Goal: Transaction & Acquisition: Obtain resource

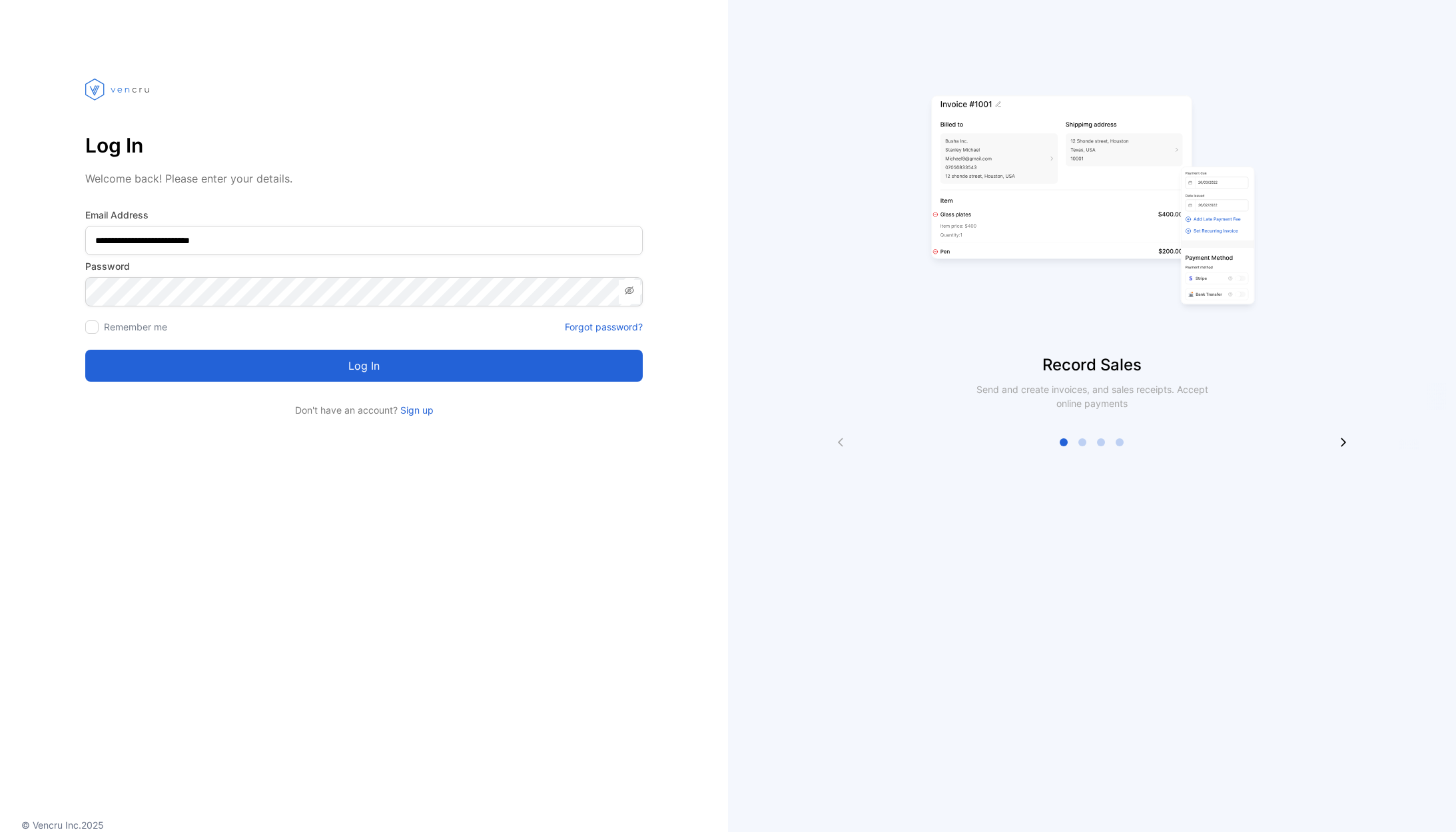
click at [249, 372] on button "Log in" at bounding box center [364, 365] width 557 height 32
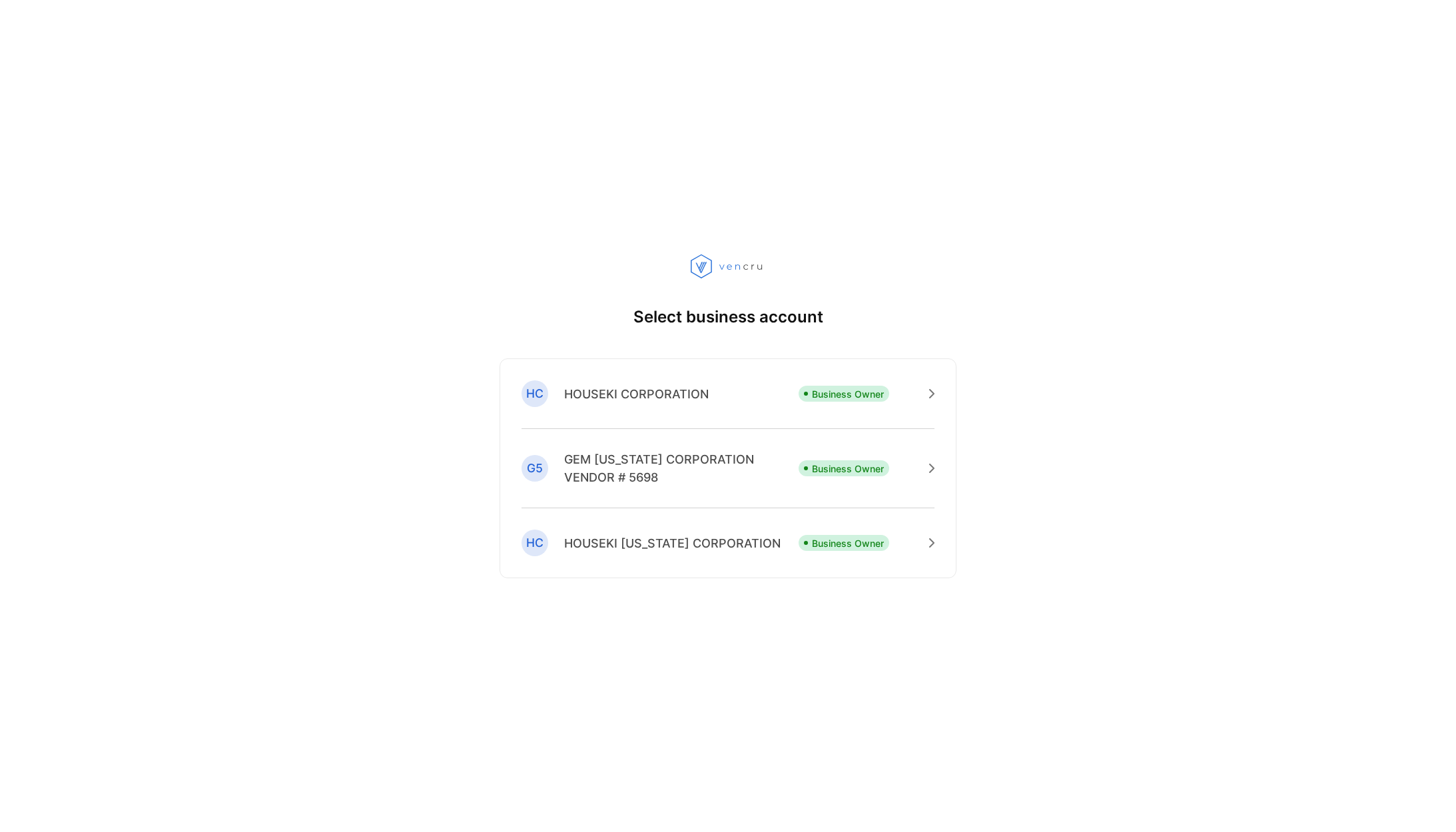
click at [583, 394] on p "HOUSEKI CORPORATION" at bounding box center [636, 394] width 145 height 18
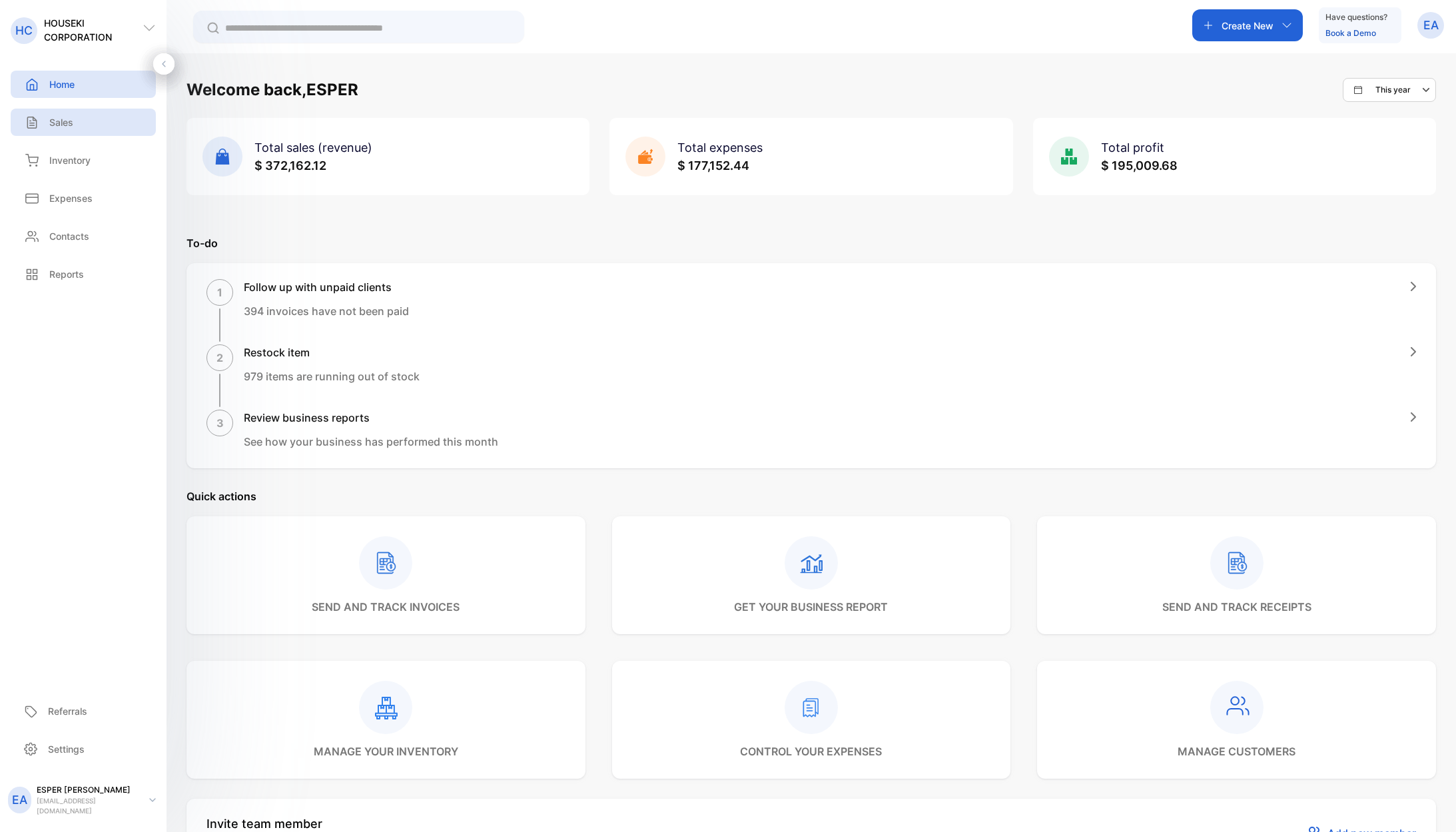
click at [59, 130] on div "Sales" at bounding box center [83, 122] width 145 height 27
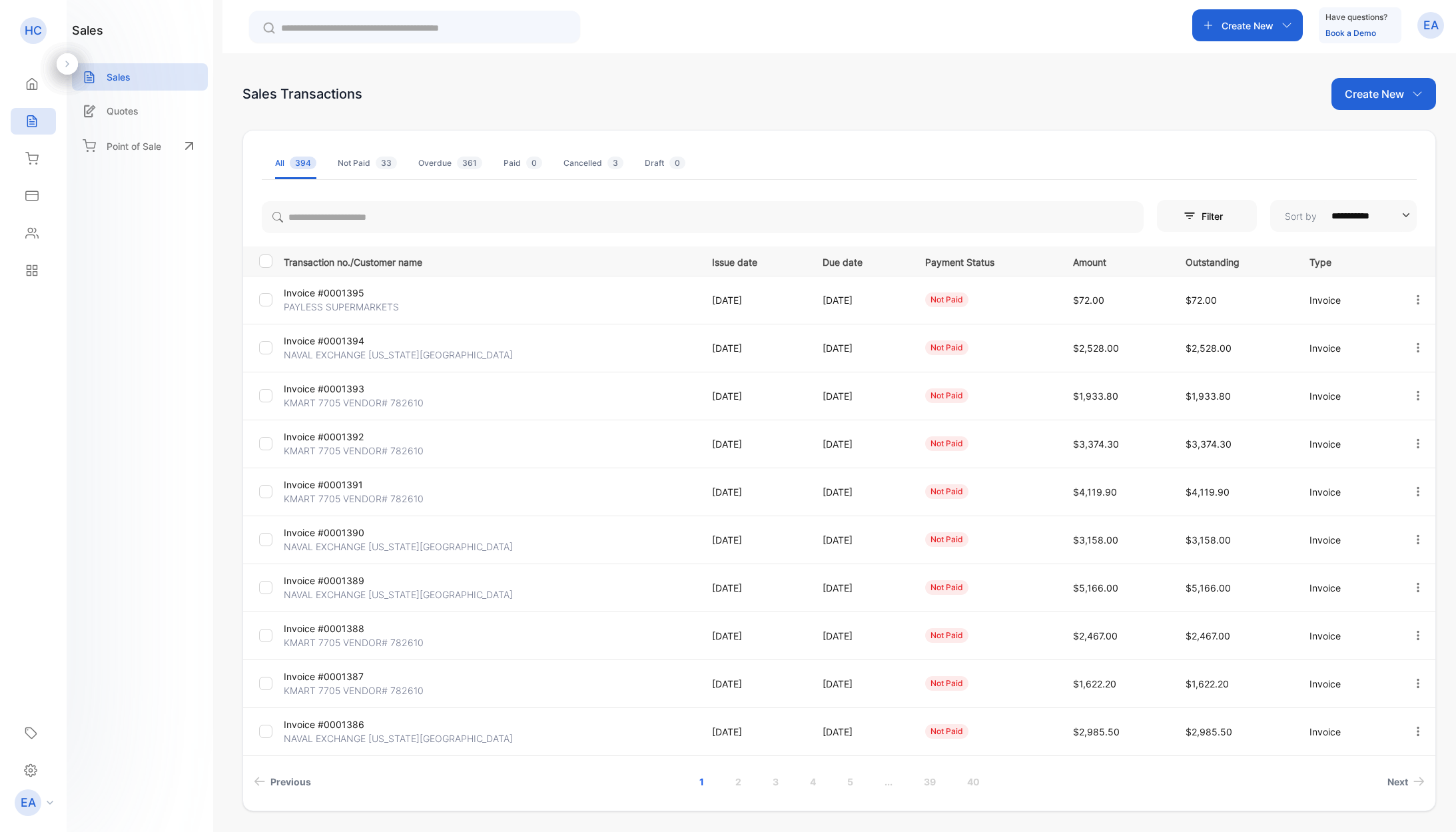
click at [338, 491] on p "Invoice #0001391" at bounding box center [352, 484] width 137 height 14
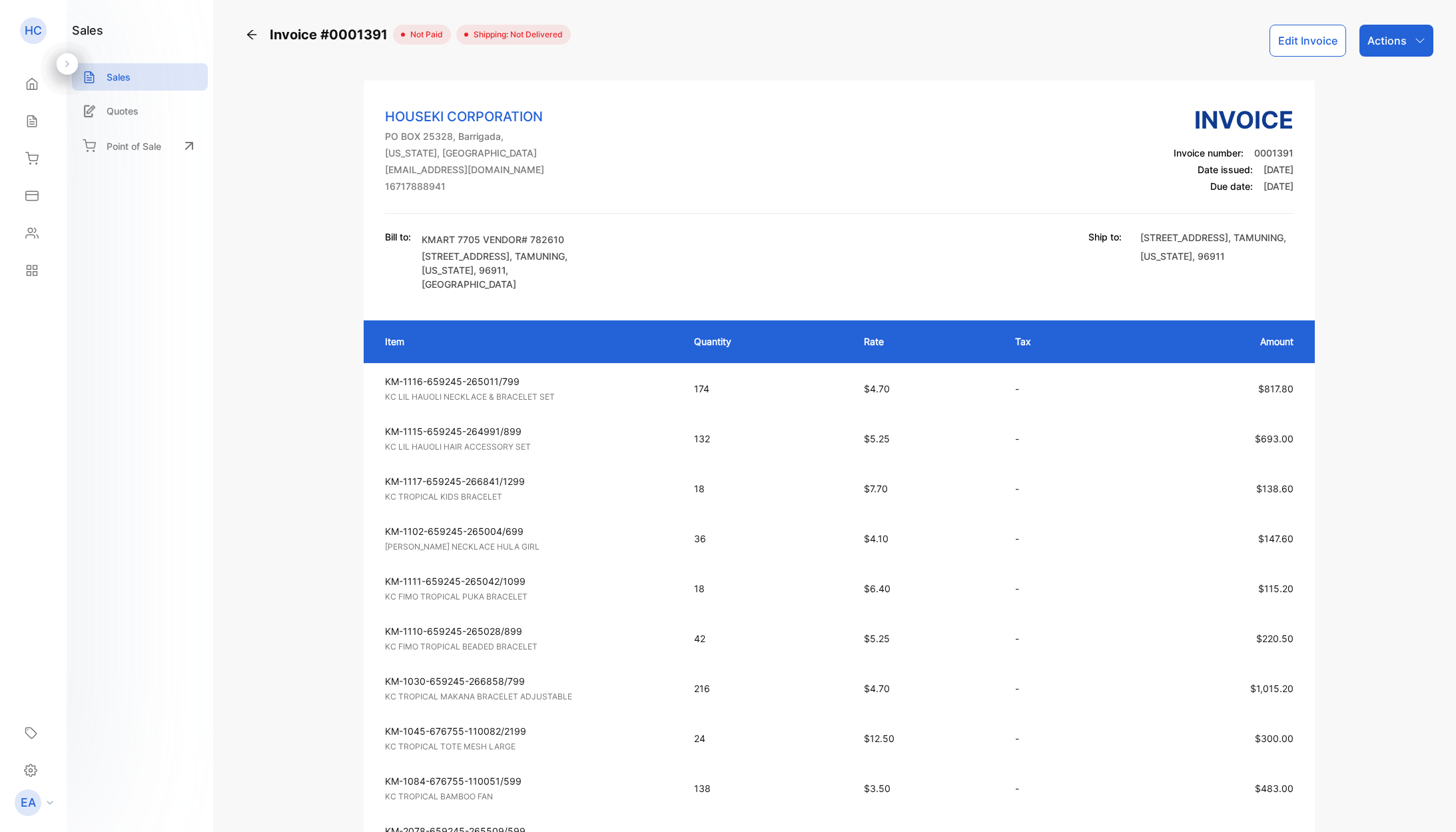
click at [1392, 46] on p "Actions" at bounding box center [1387, 40] width 39 height 16
click at [1400, 375] on div "Download PDF" at bounding box center [1367, 379] width 131 height 27
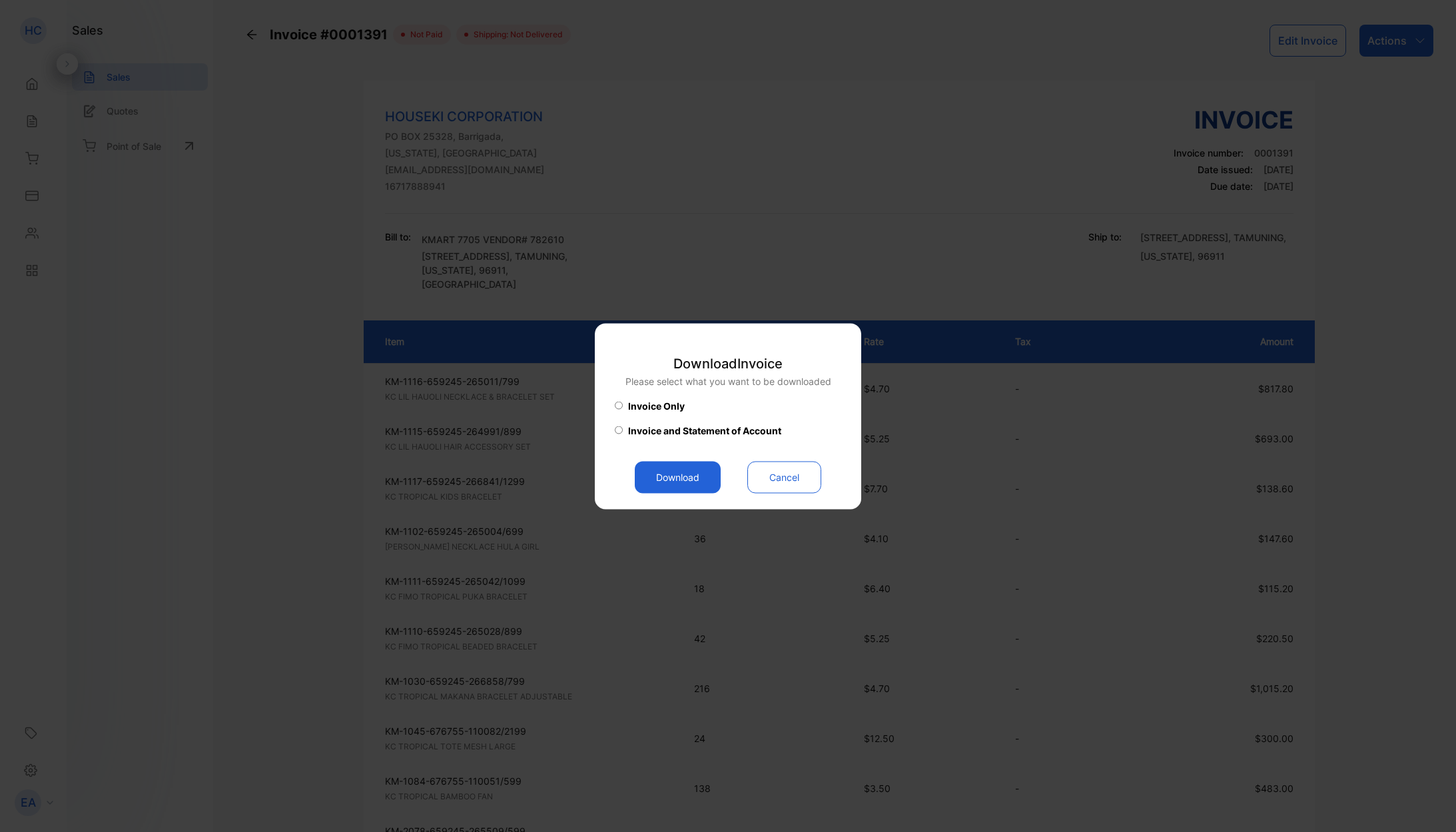
click at [680, 472] on button "Download" at bounding box center [677, 477] width 86 height 32
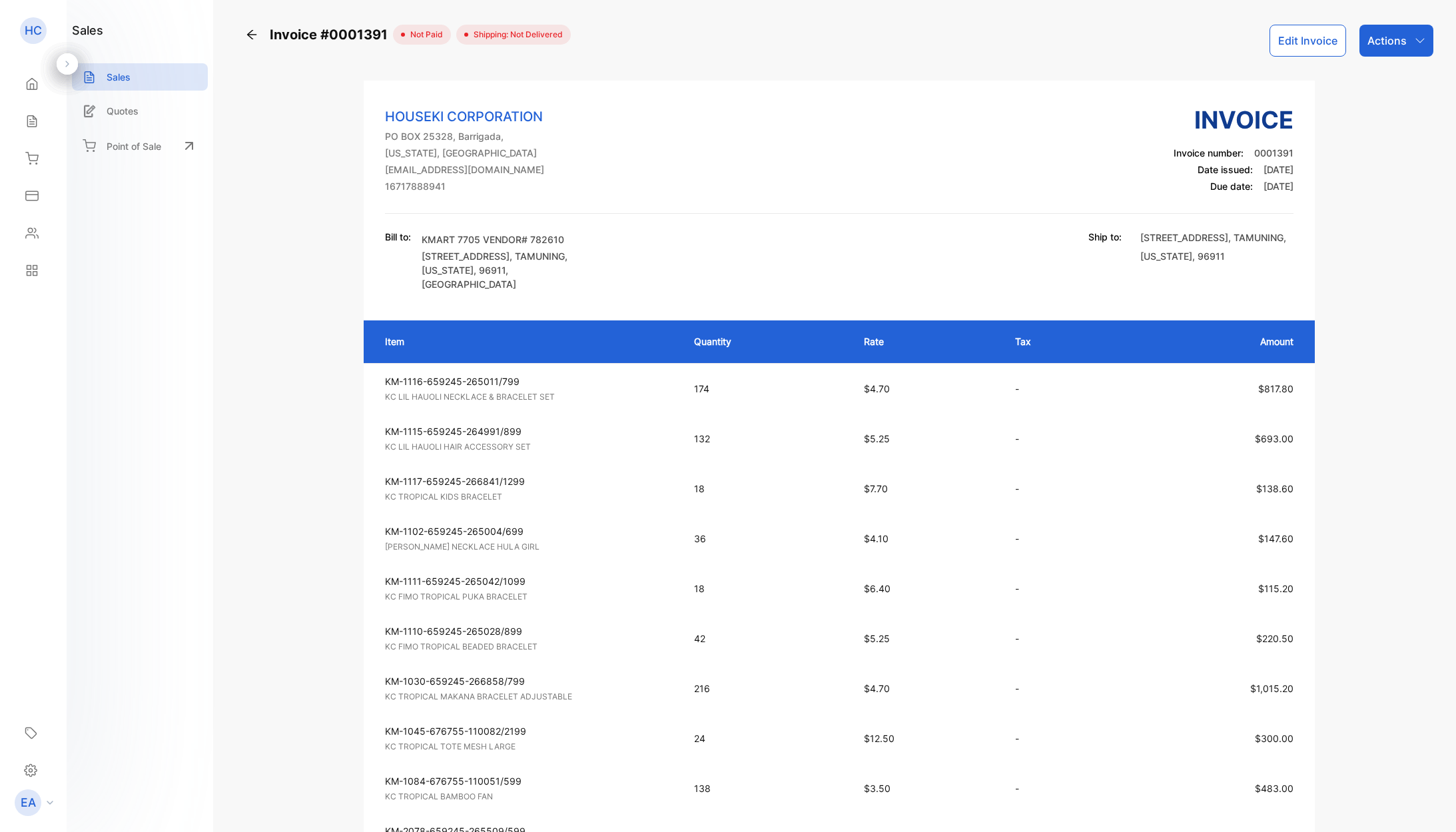
click at [42, 794] on div "EA" at bounding box center [37, 802] width 59 height 27
click at [25, 764] on icon at bounding box center [31, 770] width 13 height 14
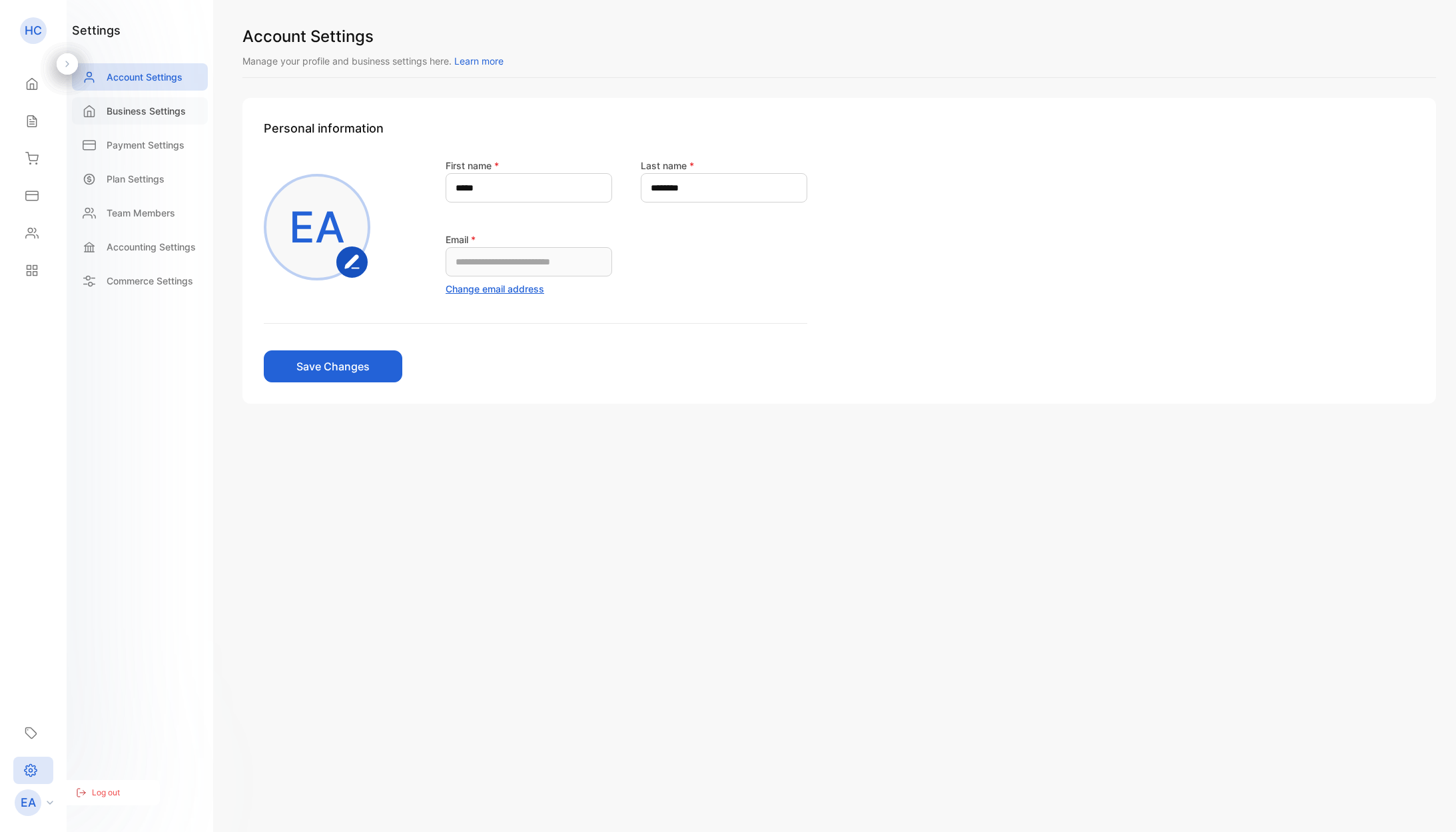
click at [166, 116] on p "Business Settings" at bounding box center [145, 110] width 79 height 14
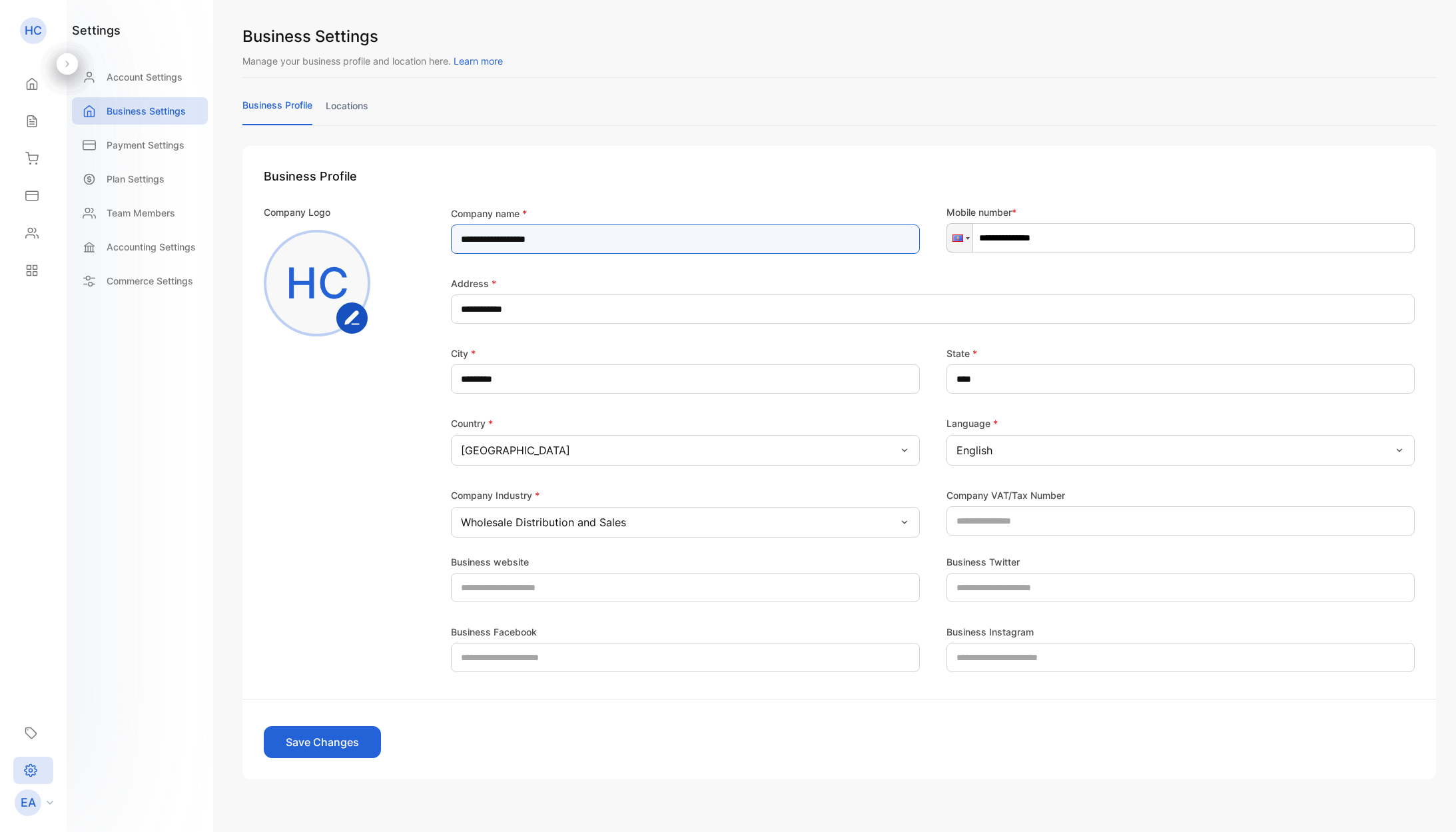
drag, startPoint x: 502, startPoint y: 236, endPoint x: 448, endPoint y: 241, distance: 54.2
type name-inputcompanyname "**********"
click at [338, 738] on button "Save Changes" at bounding box center [322, 741] width 117 height 32
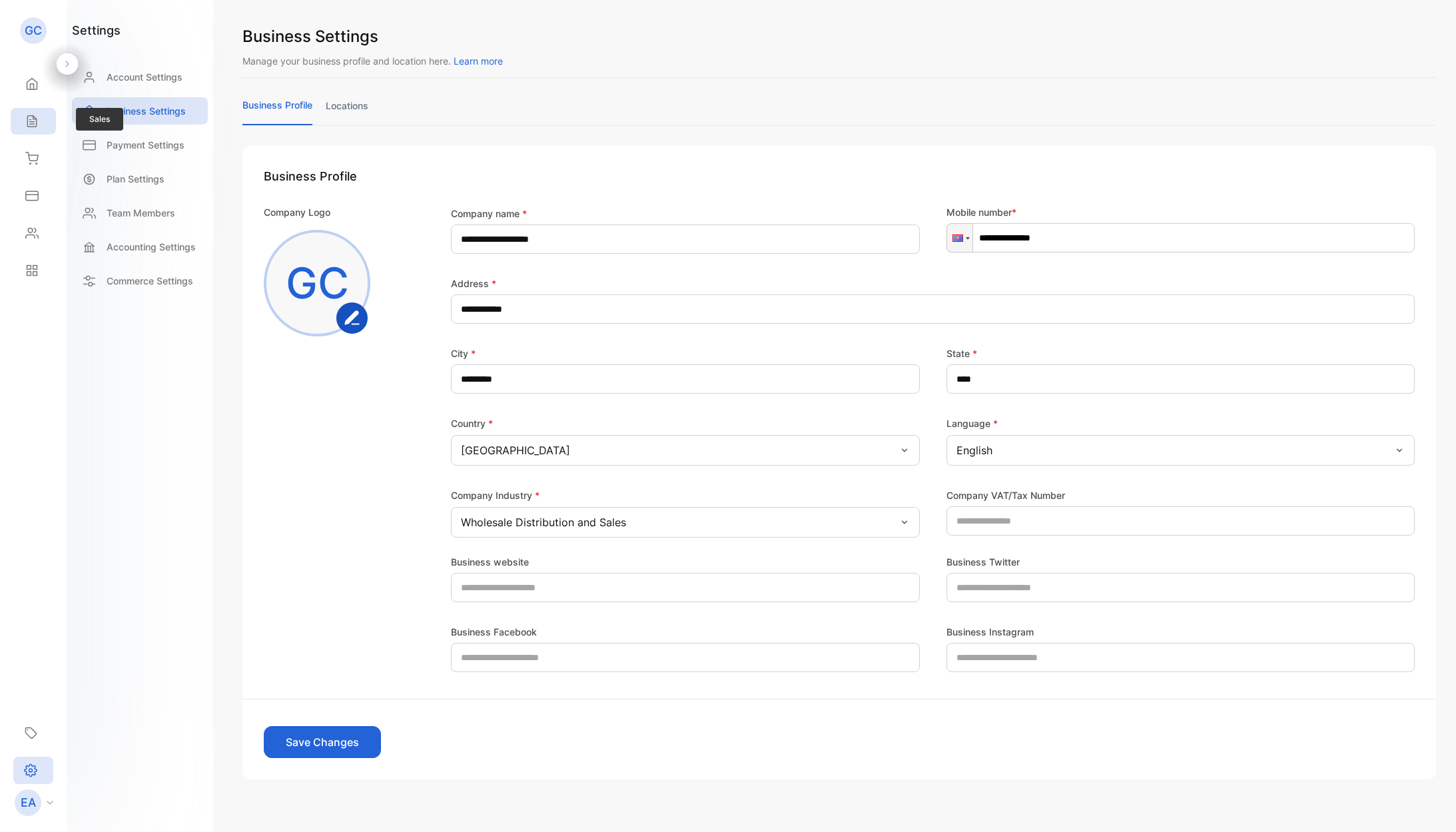
click at [23, 117] on div "Sales" at bounding box center [30, 121] width 17 height 13
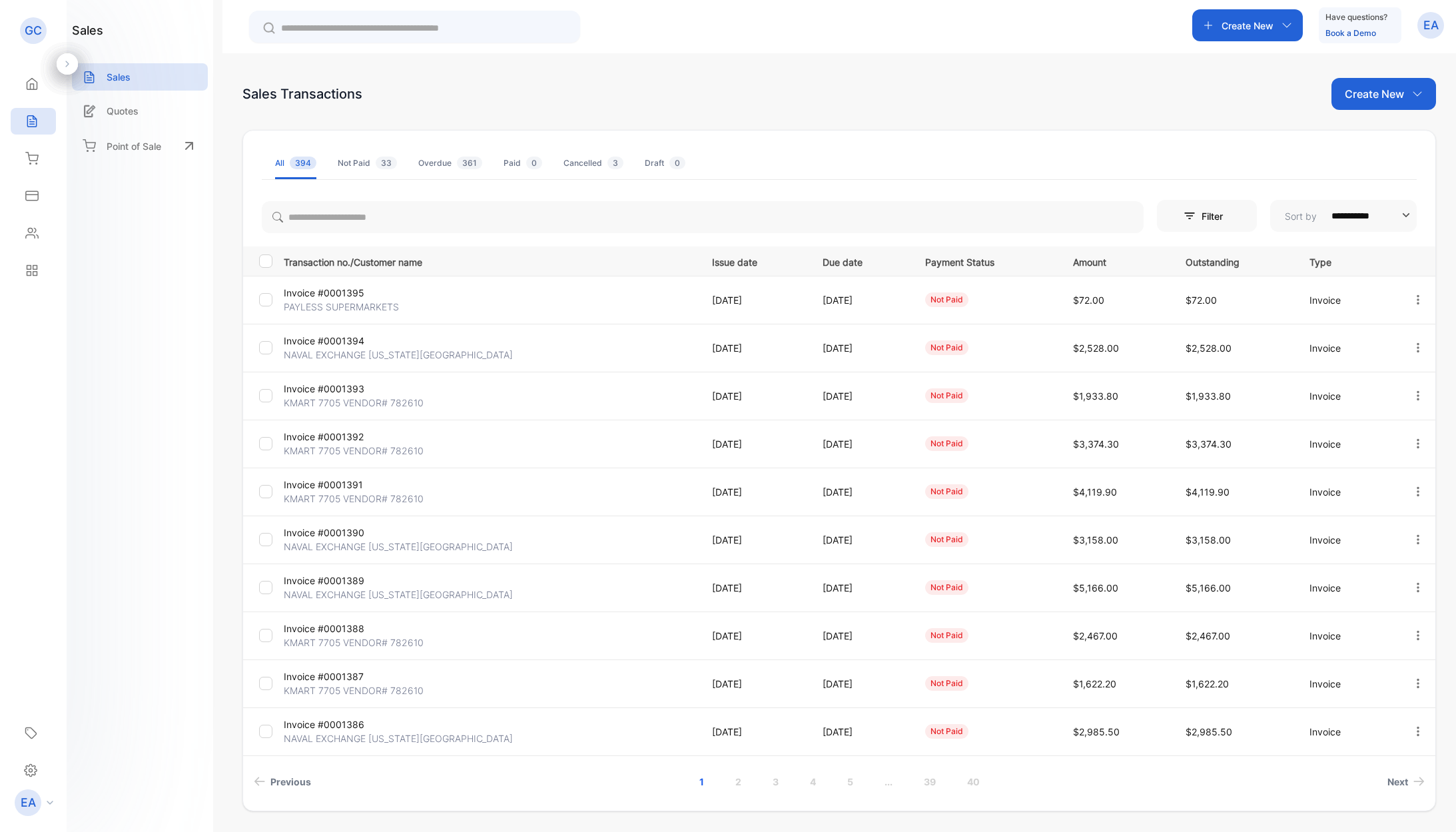
click at [372, 499] on p "KMART 7705 VENDOR# 782610" at bounding box center [354, 498] width 140 height 14
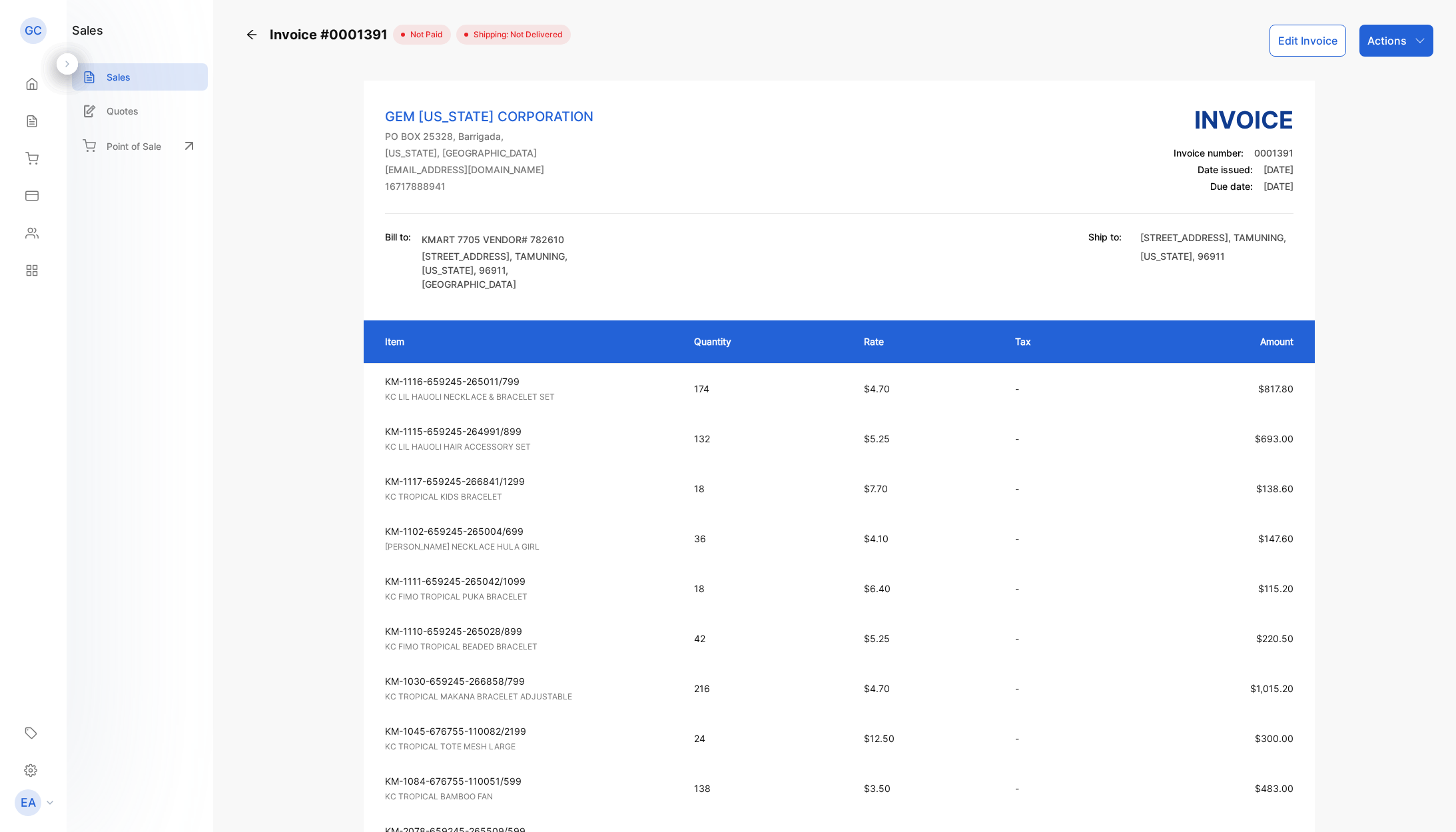
click at [1384, 44] on p "Actions" at bounding box center [1387, 40] width 39 height 16
click at [1376, 387] on div "Download PDF" at bounding box center [1367, 379] width 131 height 27
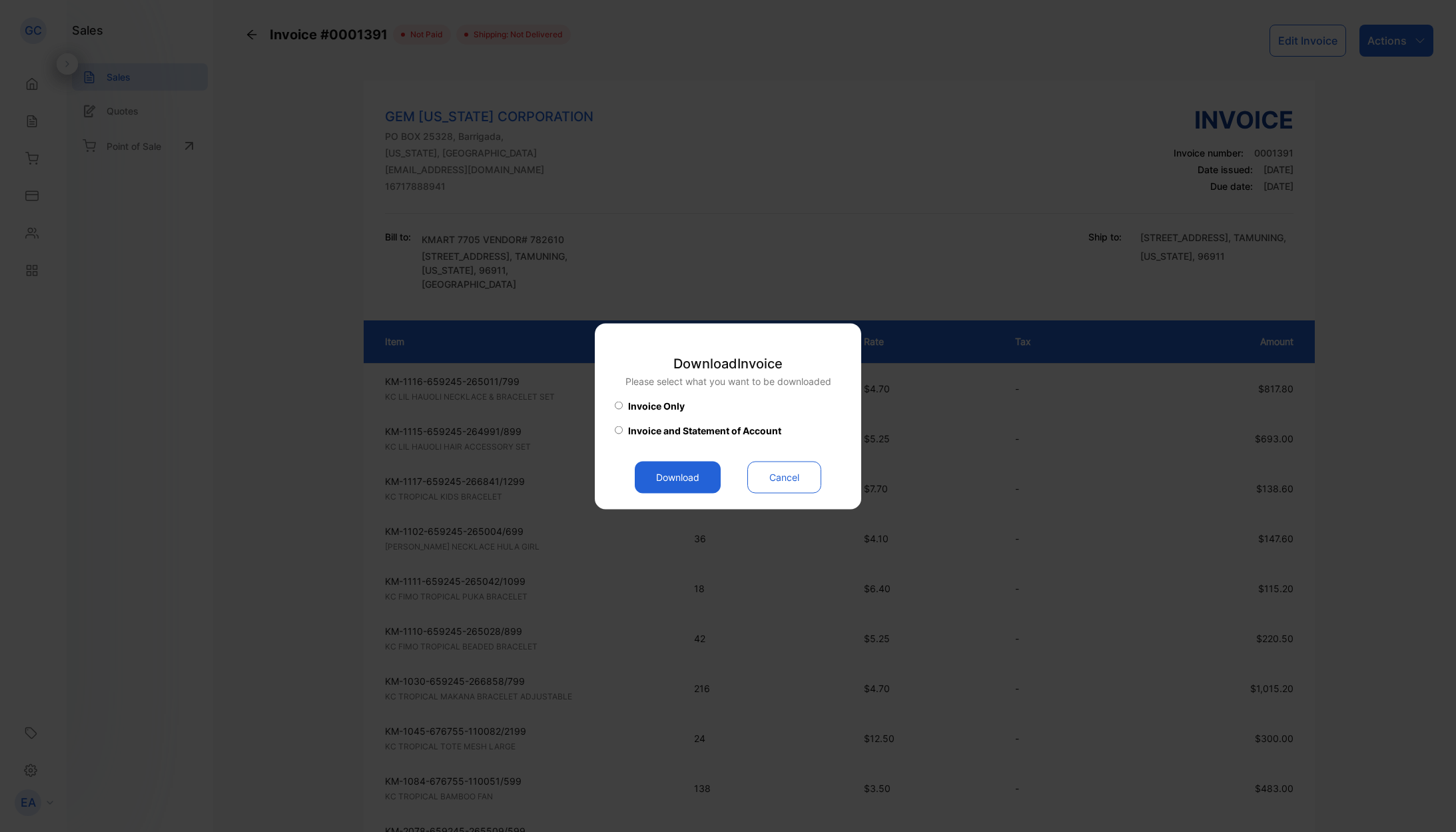
click at [673, 479] on button "Download" at bounding box center [677, 477] width 86 height 32
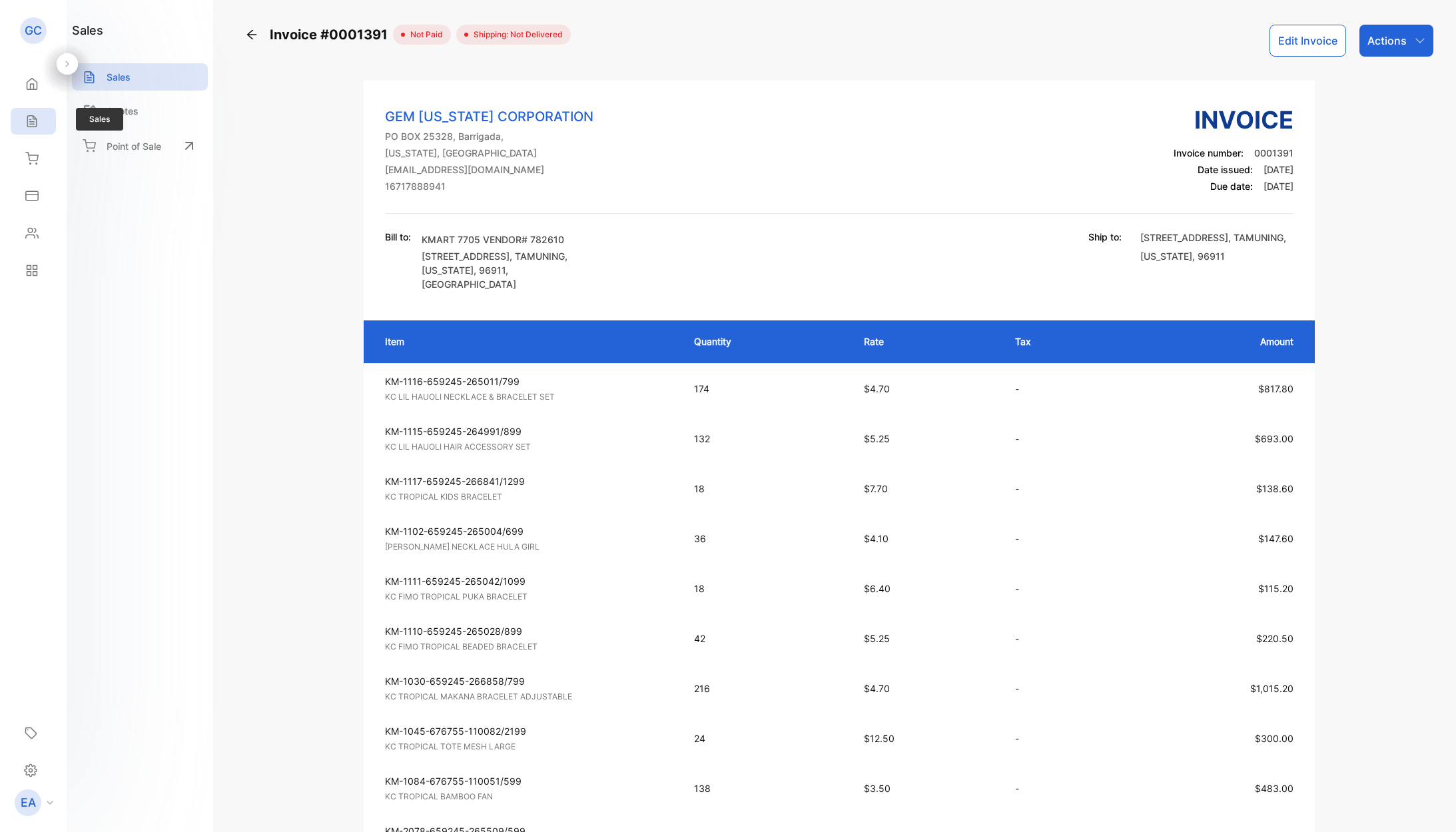
click at [25, 115] on div "Sales" at bounding box center [30, 121] width 17 height 13
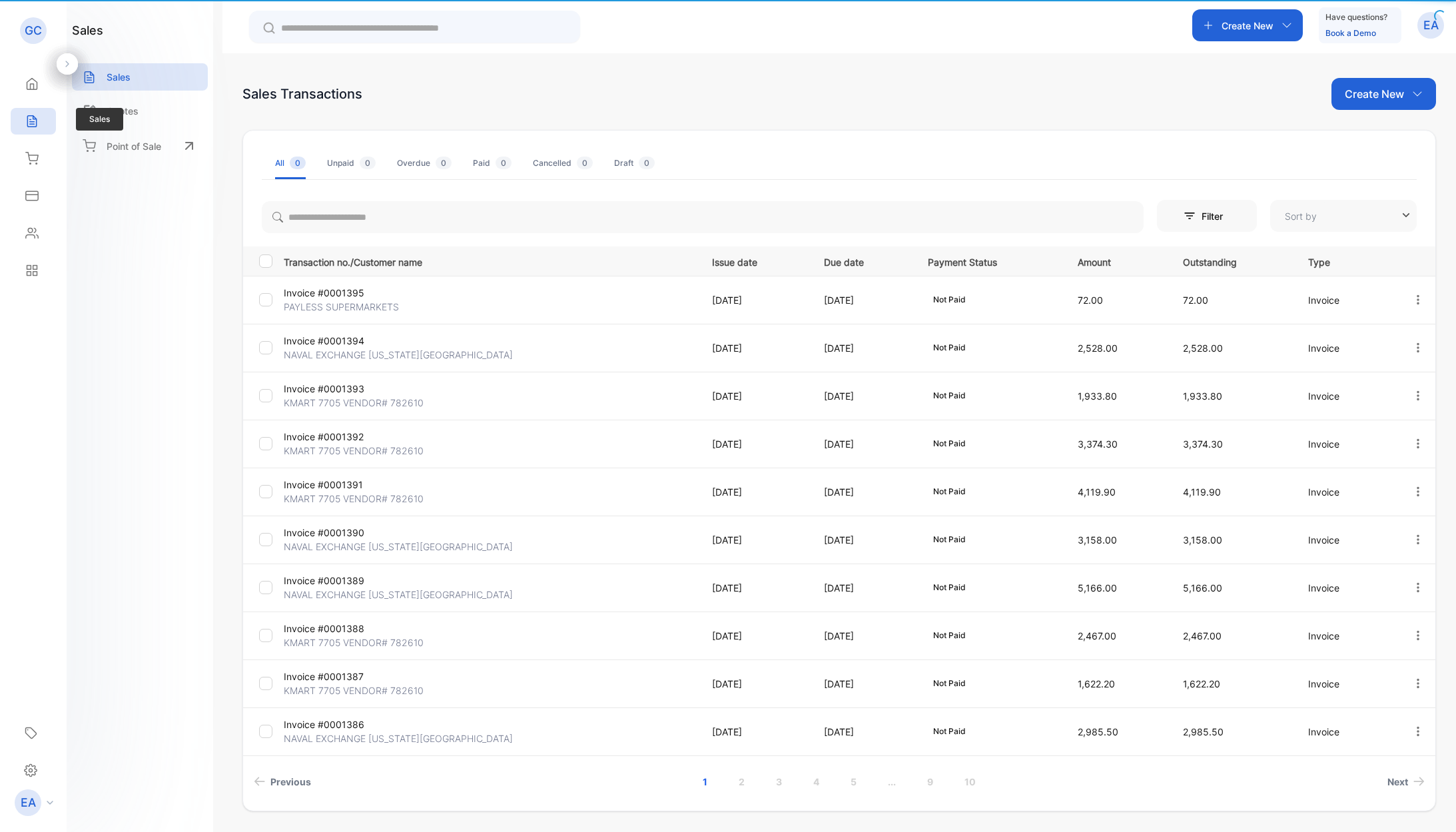
type input "**********"
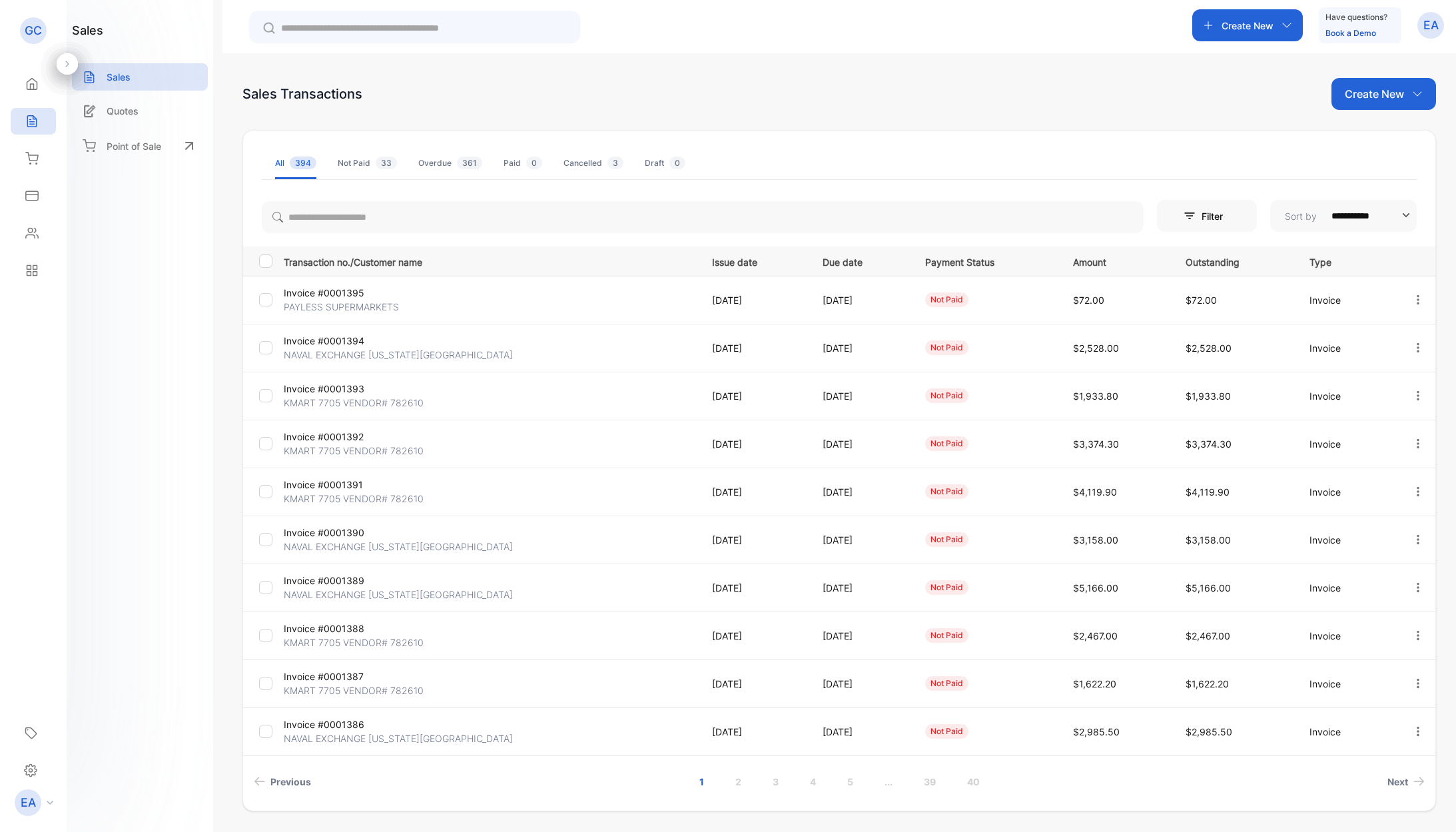
click at [375, 448] on p "KMART 7705 VENDOR# 782610" at bounding box center [354, 450] width 140 height 14
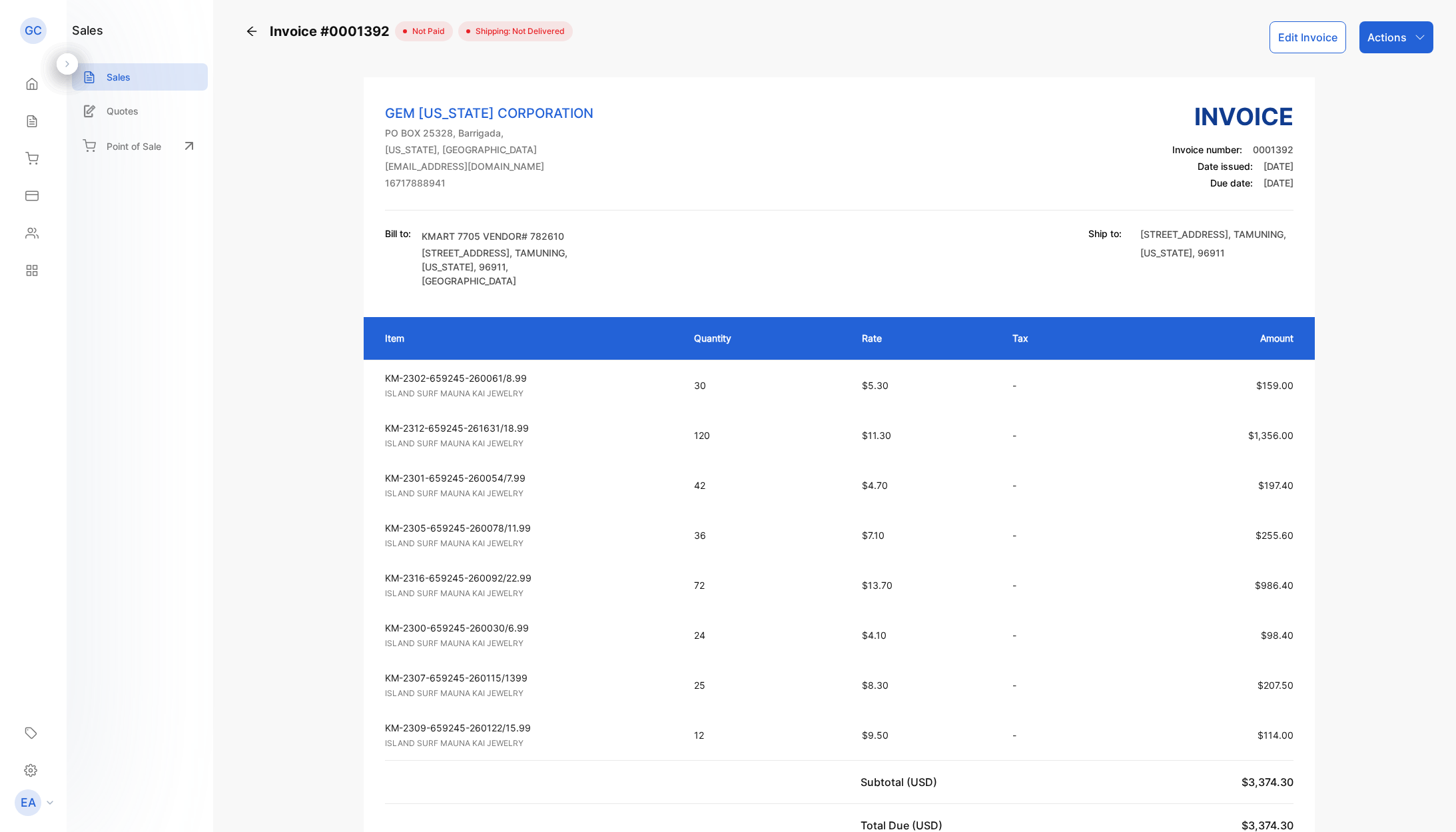
click at [1406, 46] on div "Actions" at bounding box center [1396, 37] width 74 height 32
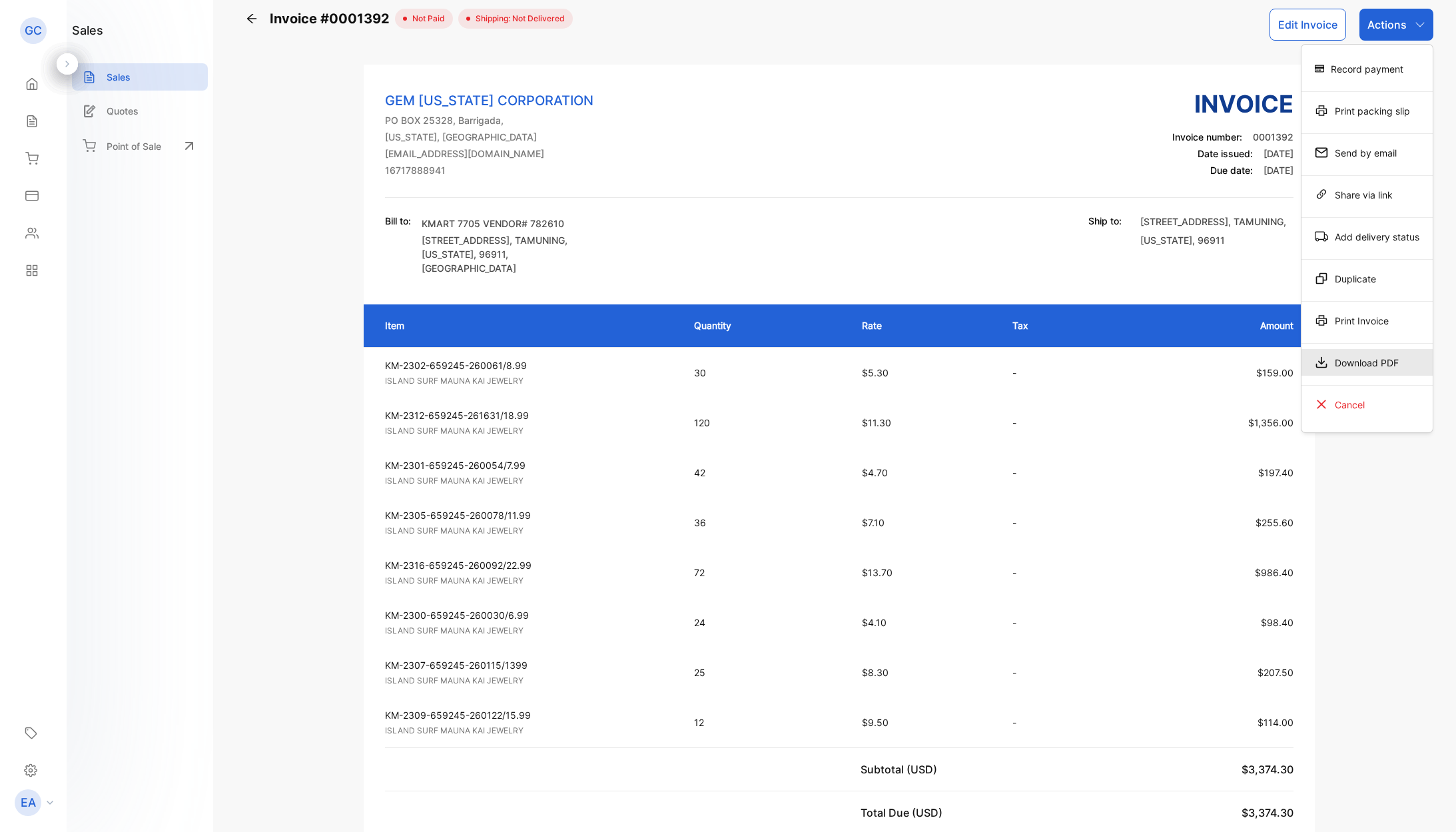
click at [1351, 369] on div "Download PDF" at bounding box center [1367, 362] width 131 height 27
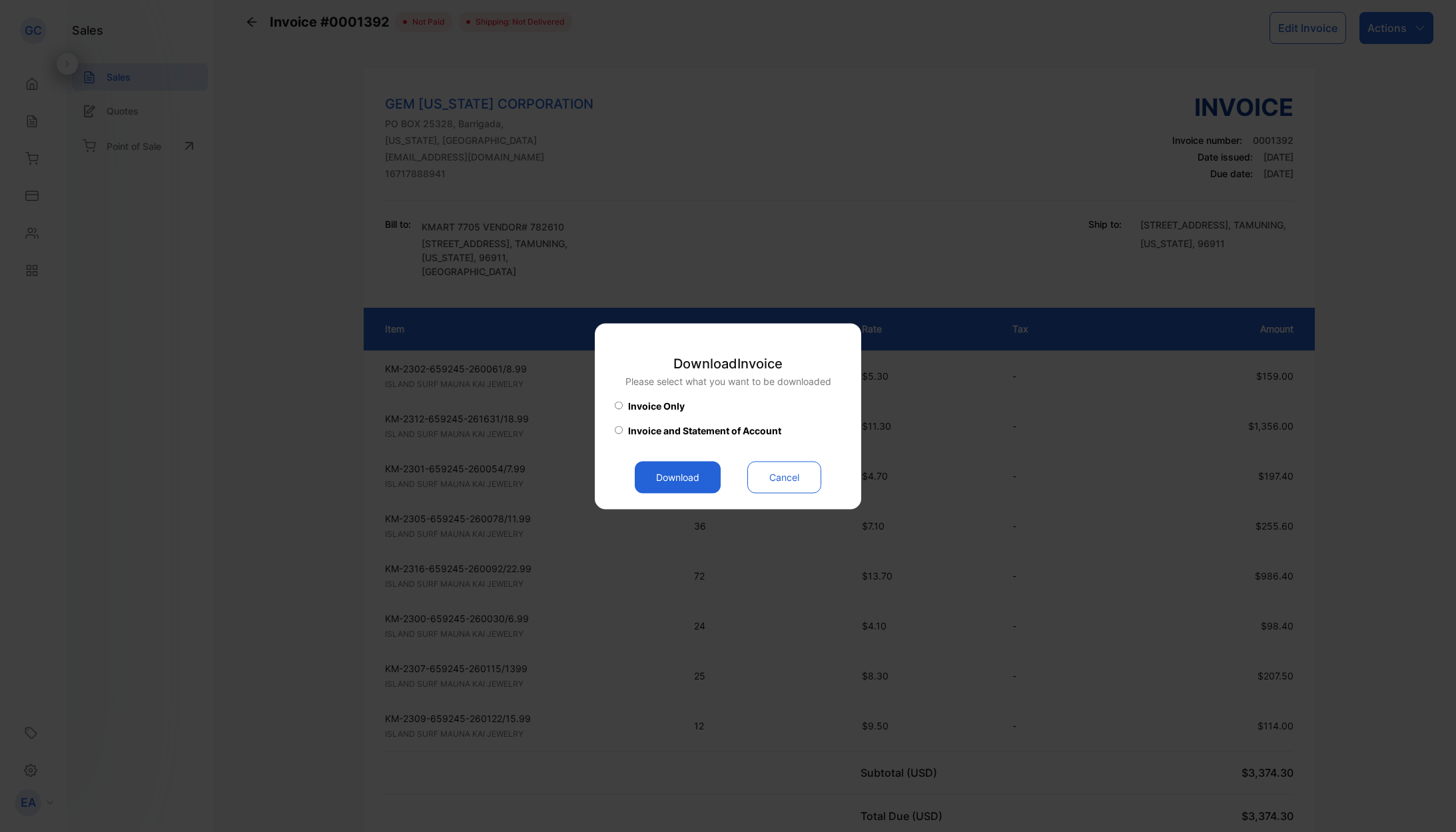
click at [651, 487] on button "Download" at bounding box center [677, 477] width 86 height 32
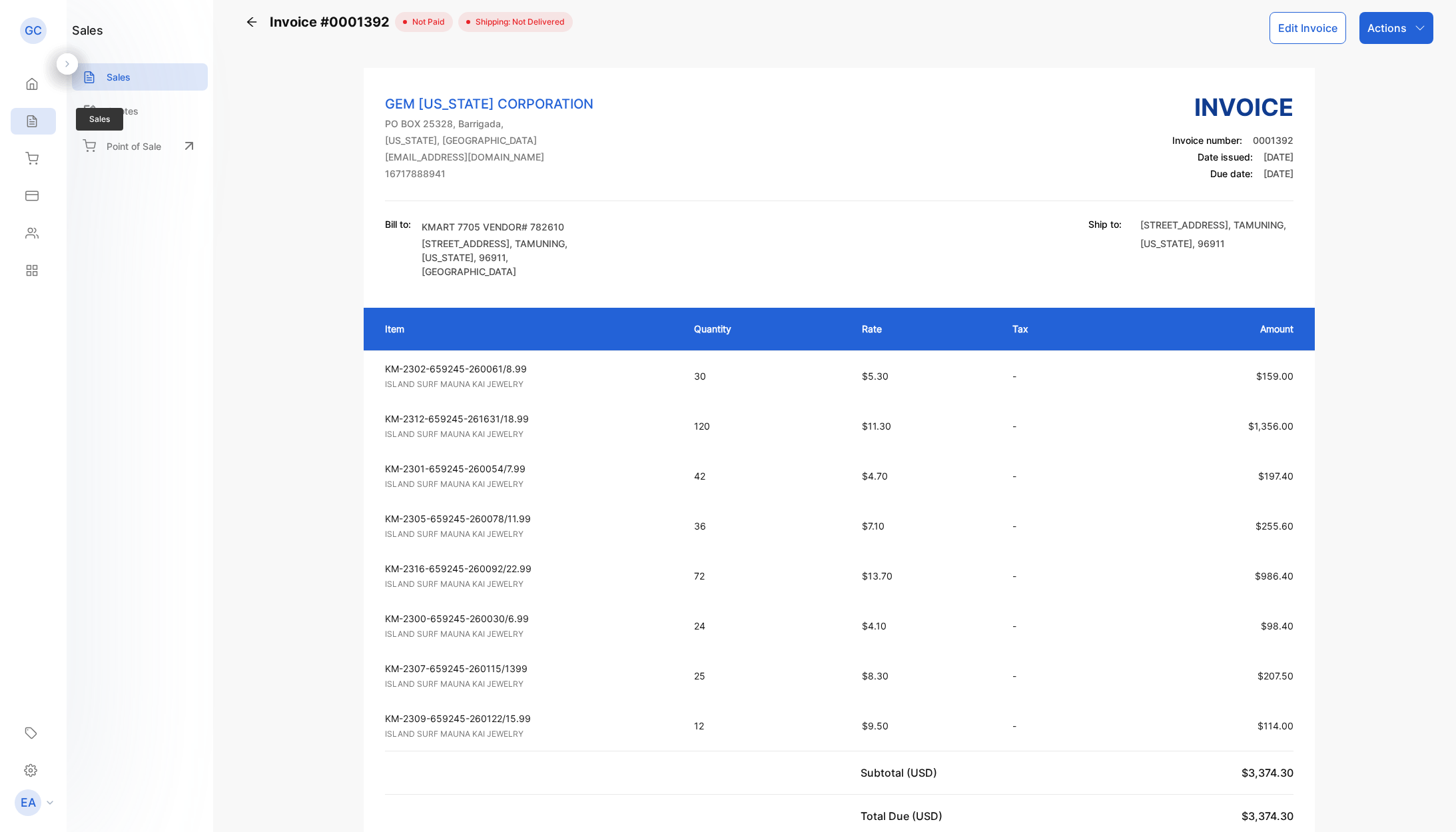
click at [35, 116] on icon at bounding box center [32, 121] width 13 height 13
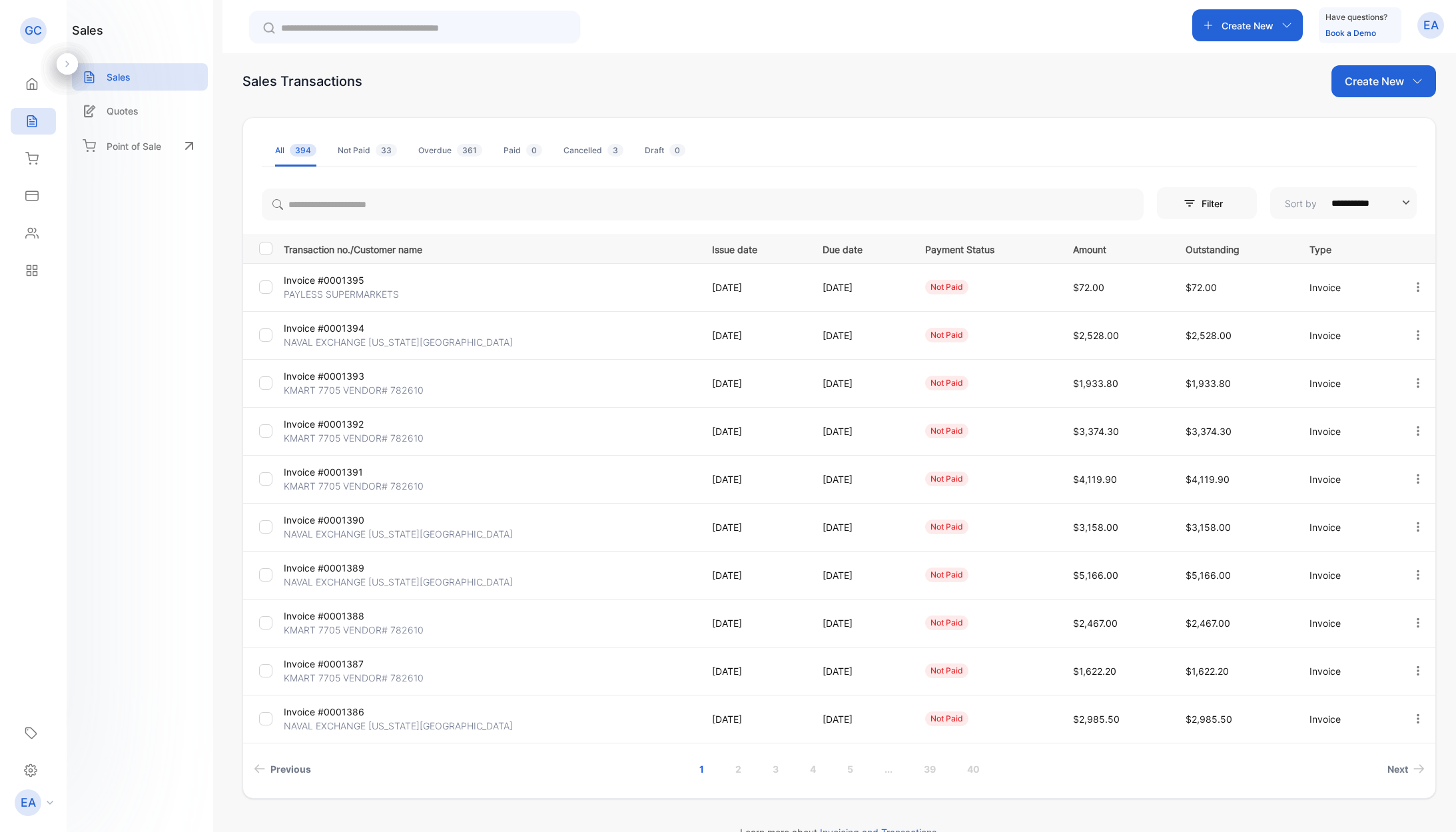
scroll to position [14, 0]
click at [378, 379] on td "Invoice #0001393 KMART 7705 VENDOR# 782610" at bounding box center [487, 381] width 418 height 48
click at [362, 372] on p "Invoice #0001393" at bounding box center [352, 373] width 137 height 14
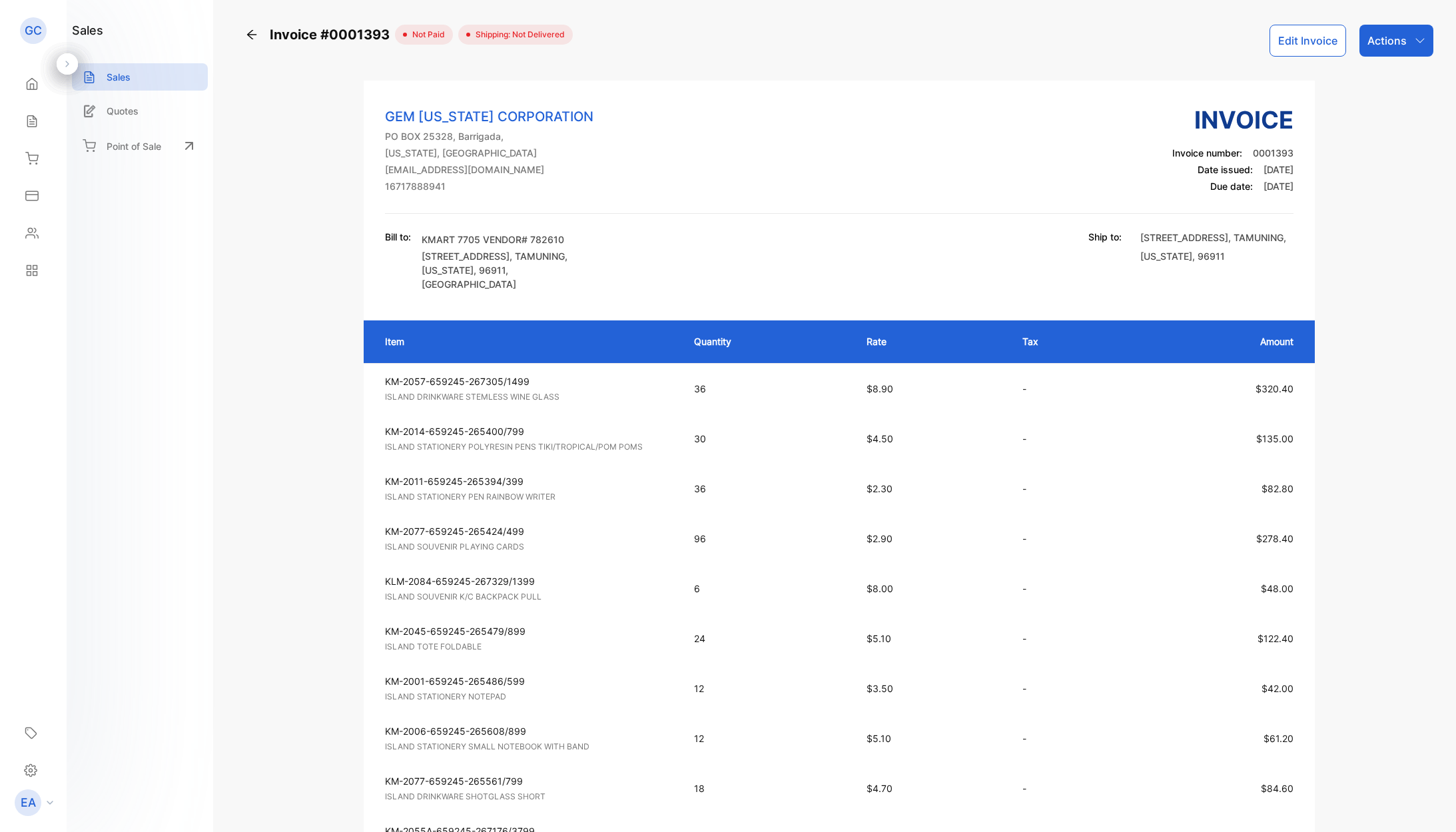
click at [1415, 36] on icon "button" at bounding box center [1420, 41] width 11 height 11
click at [1347, 379] on div "Download PDF" at bounding box center [1367, 379] width 131 height 27
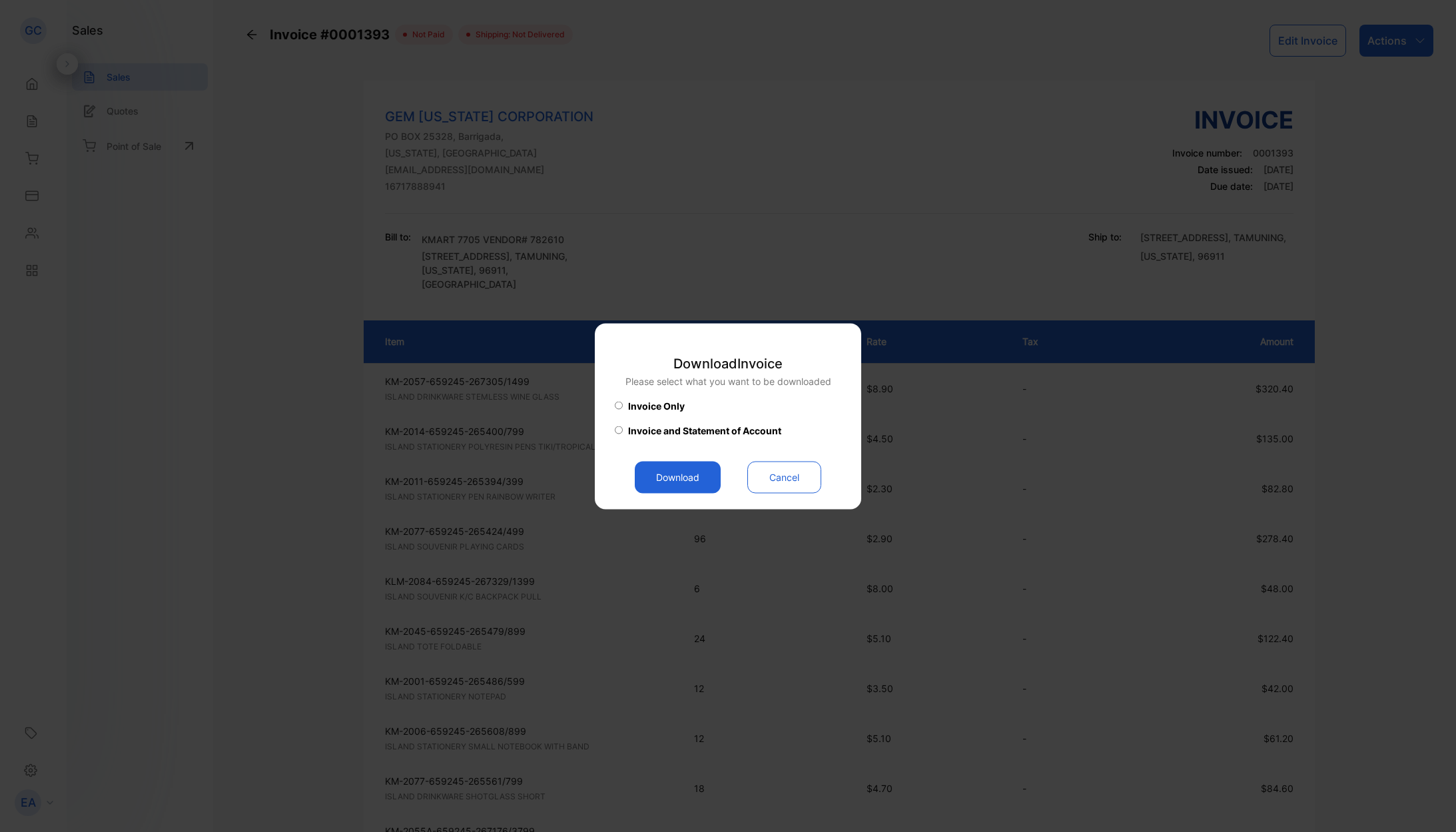
click at [686, 475] on button "Download" at bounding box center [677, 477] width 86 height 32
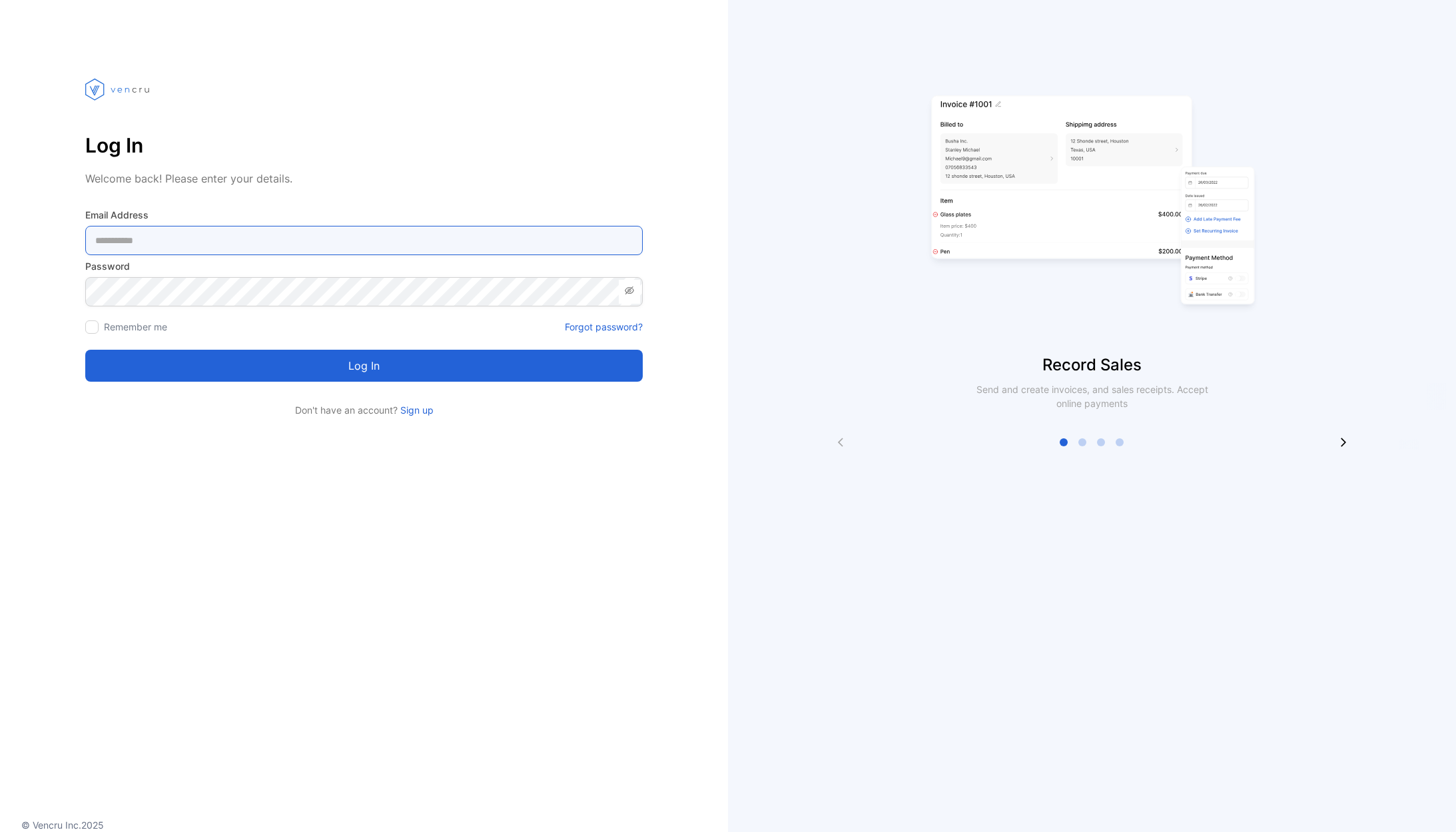
type Address-inputemail "**********"
click at [267, 370] on button "Log in" at bounding box center [364, 365] width 557 height 32
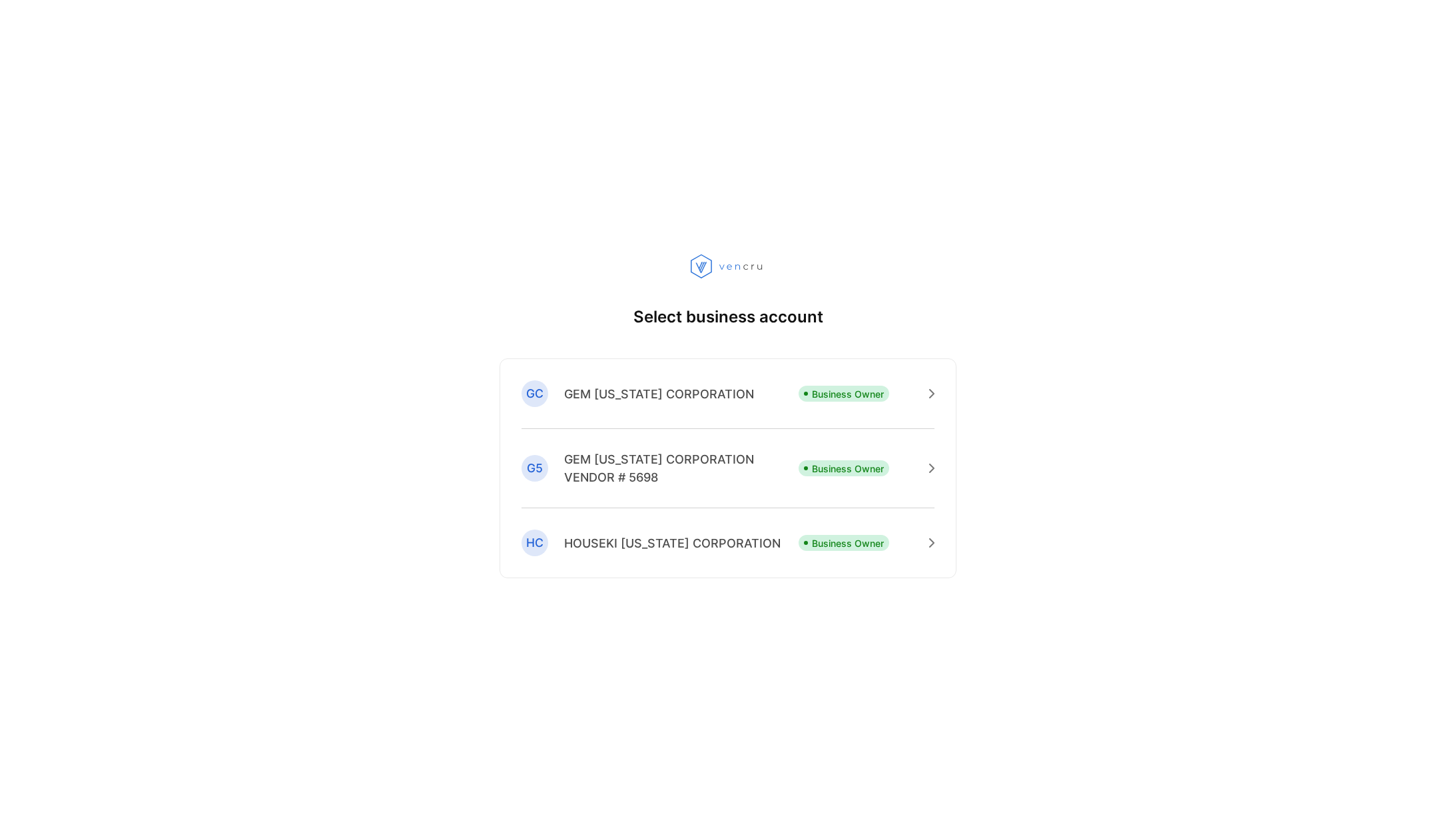
click at [601, 392] on p "GEM [US_STATE] CORPORATION" at bounding box center [659, 394] width 190 height 18
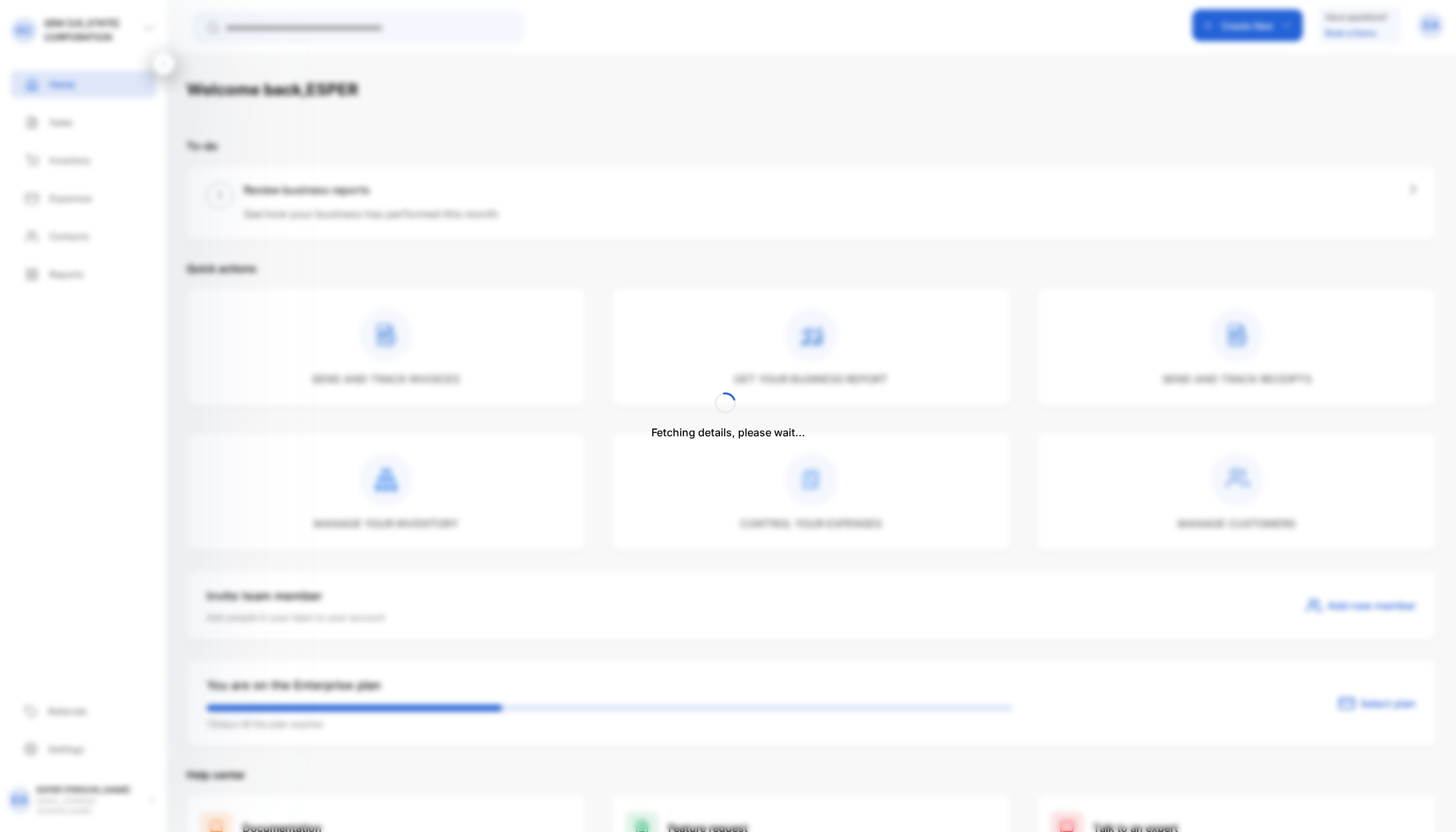
click at [816, 646] on div "Fetching details, please wait..." at bounding box center [728, 416] width 1456 height 832
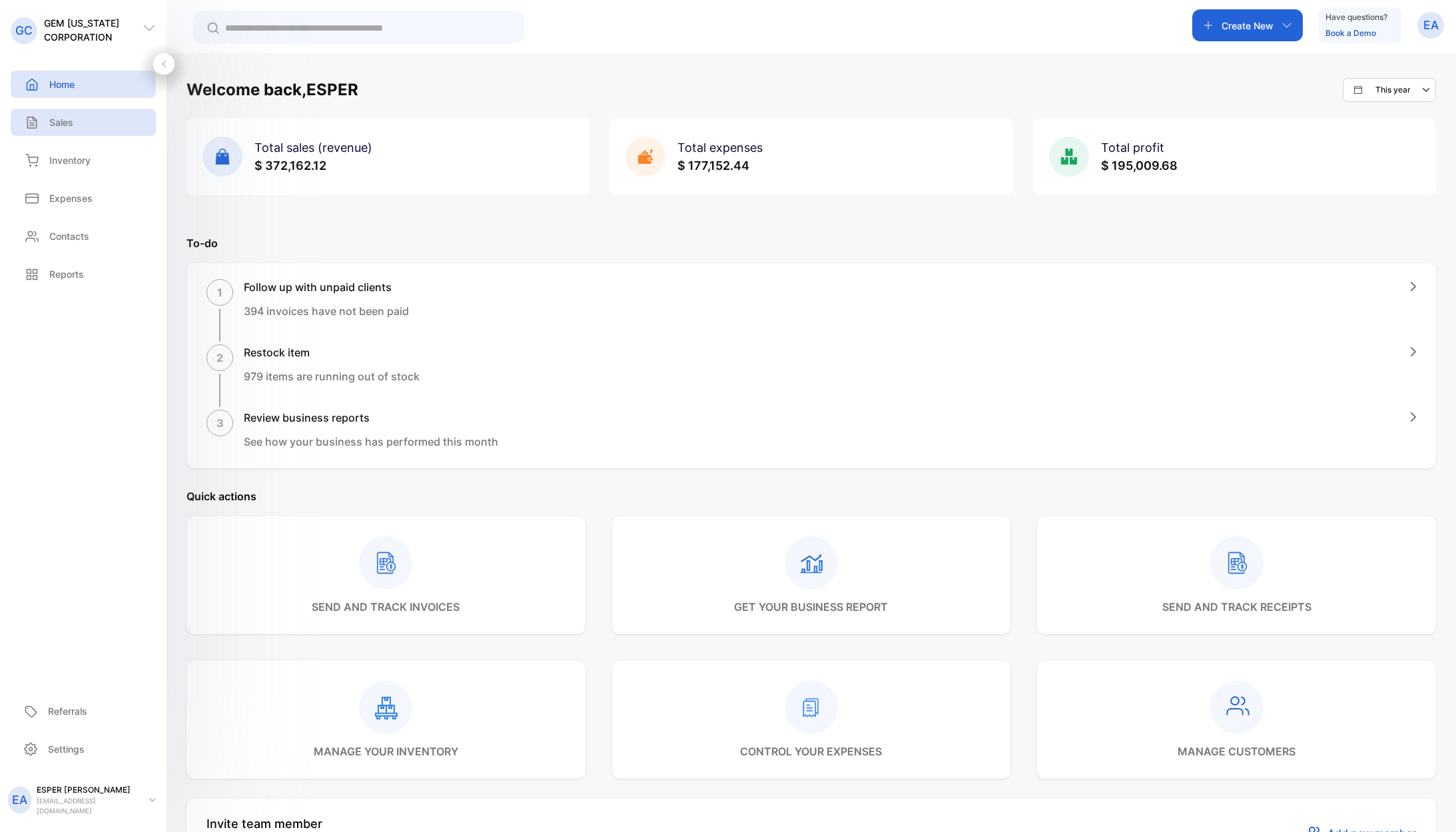
click at [78, 125] on div "Sales" at bounding box center [83, 122] width 145 height 27
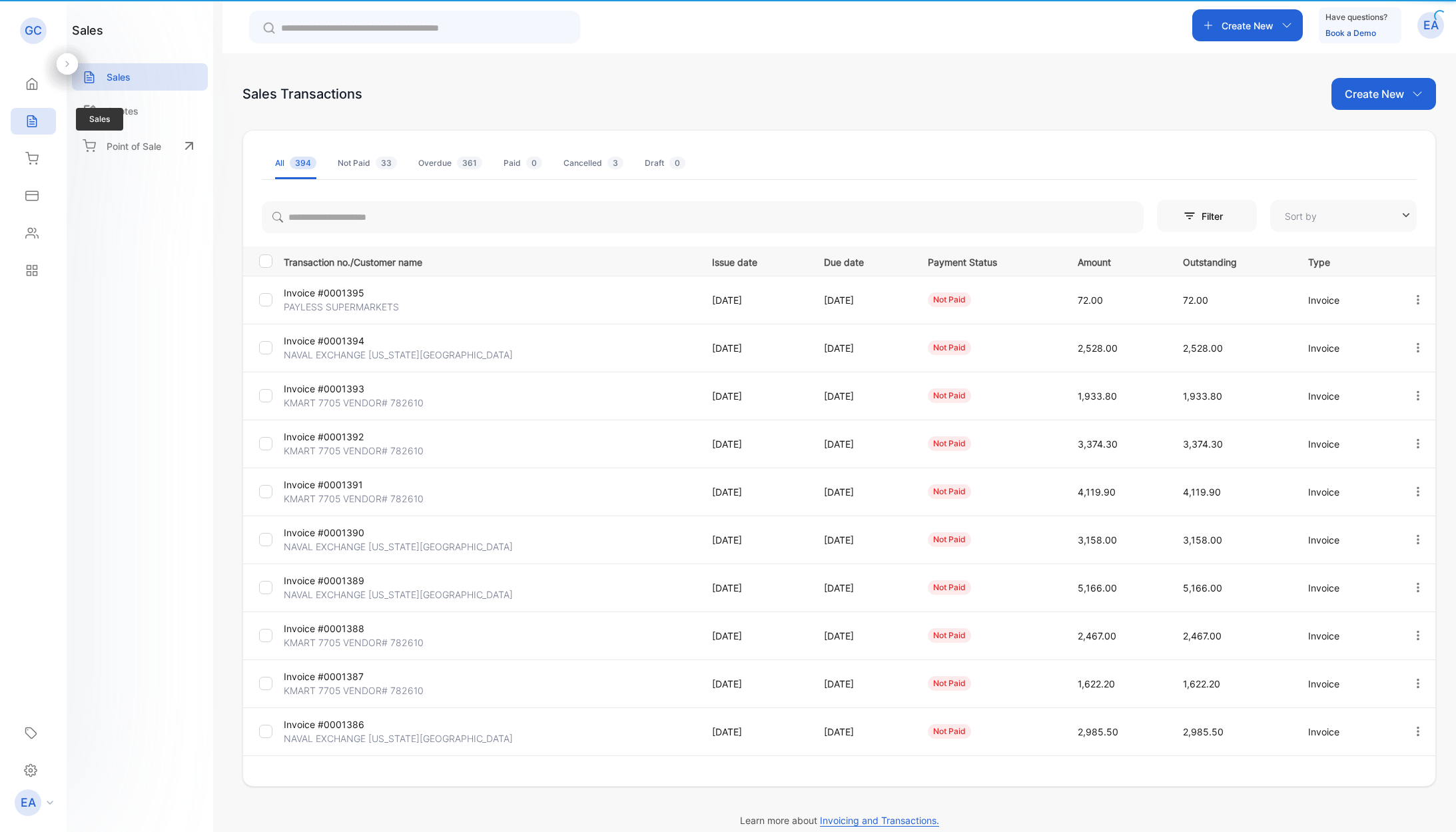
type input "**********"
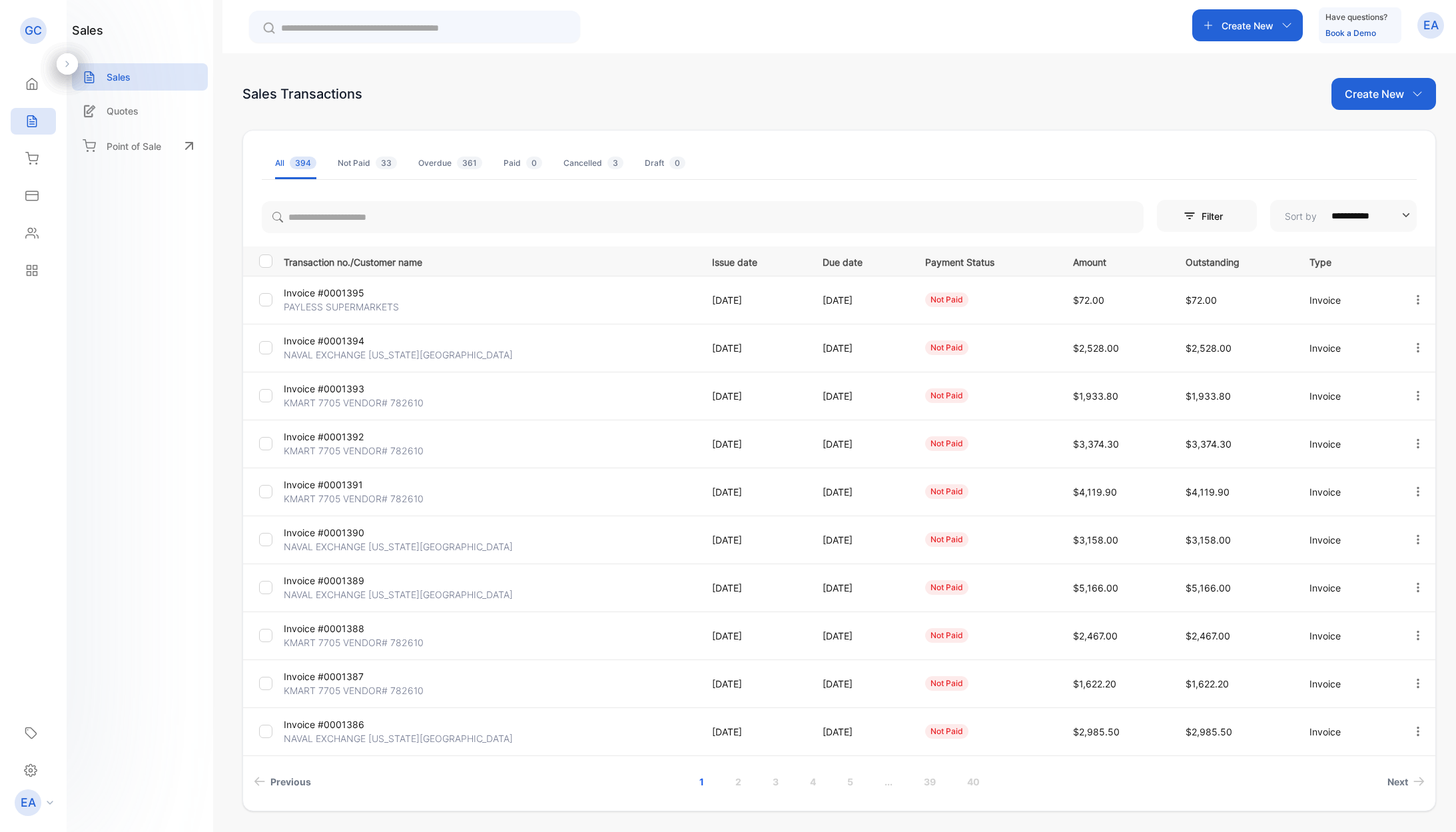
click at [351, 403] on p "KMART 7705 VENDOR# 782610" at bounding box center [354, 402] width 140 height 14
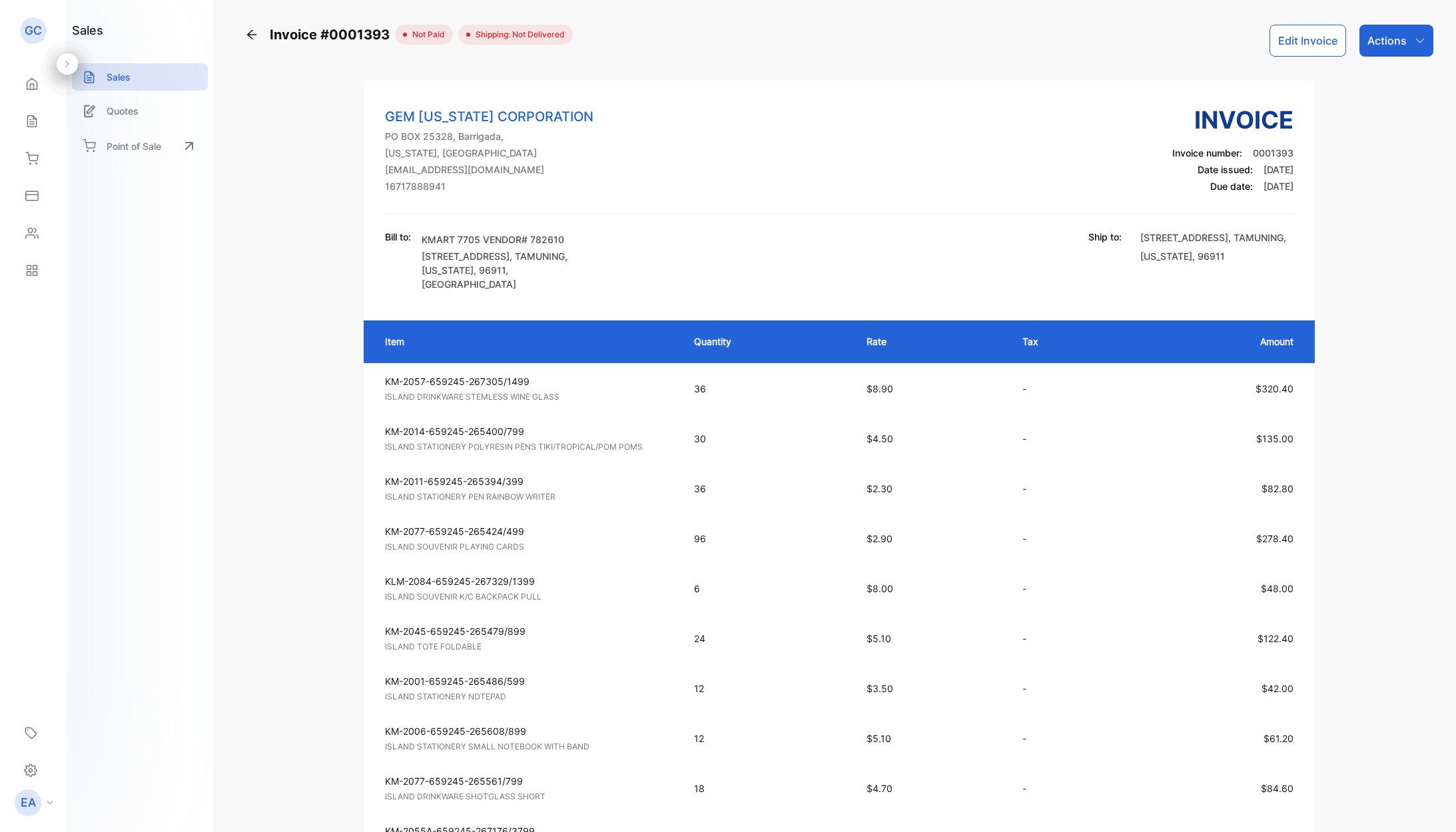
click at [1371, 44] on p "Actions" at bounding box center [1387, 40] width 39 height 16
click at [1344, 373] on div "Download PDF" at bounding box center [1367, 379] width 131 height 27
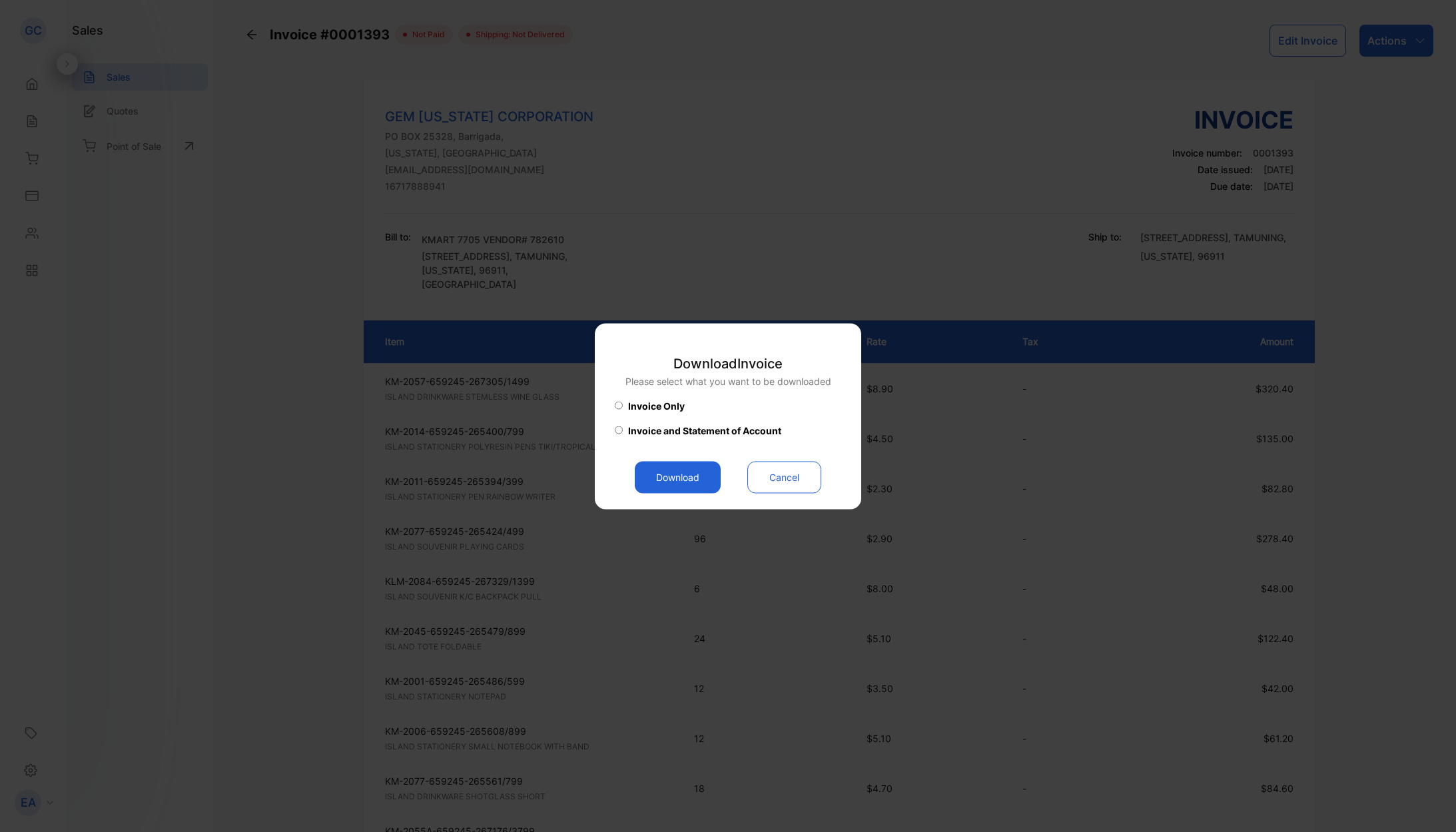
click at [689, 476] on button "Download" at bounding box center [677, 477] width 86 height 32
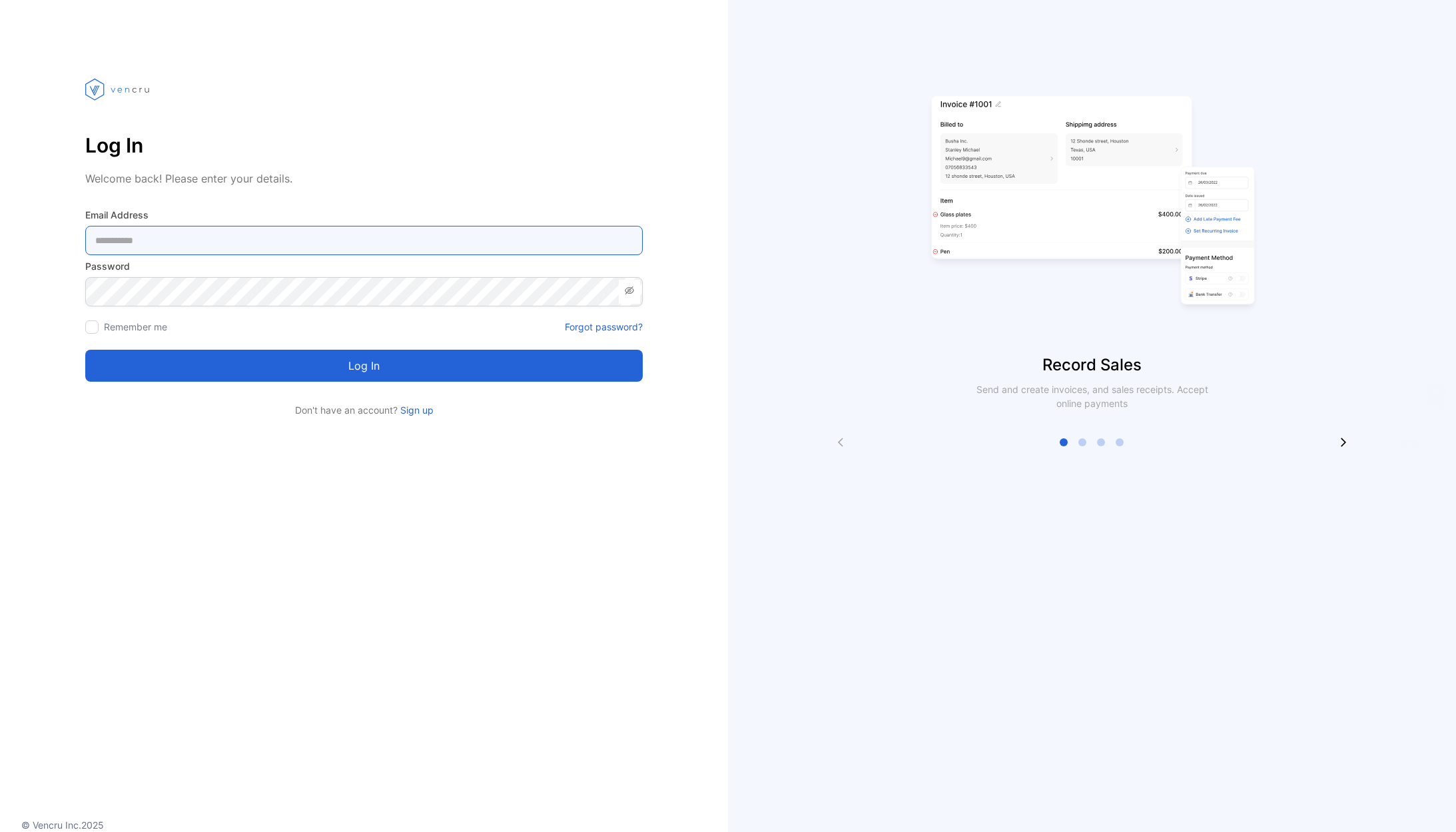
type Address-inputemail "**********"
click at [243, 362] on button "Log in" at bounding box center [364, 365] width 557 height 32
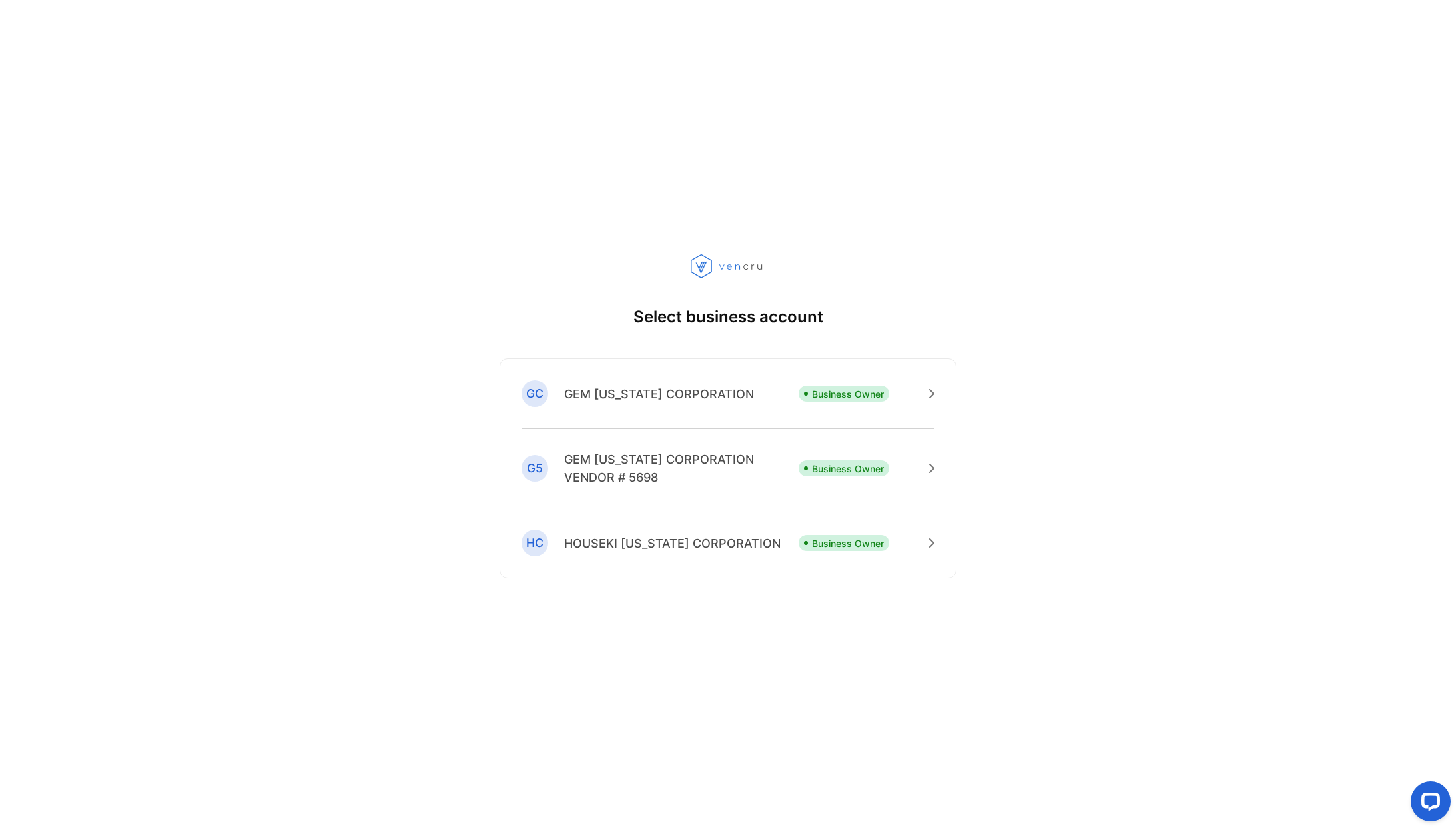
click at [584, 395] on p "GEM [US_STATE] CORPORATION" at bounding box center [659, 394] width 190 height 18
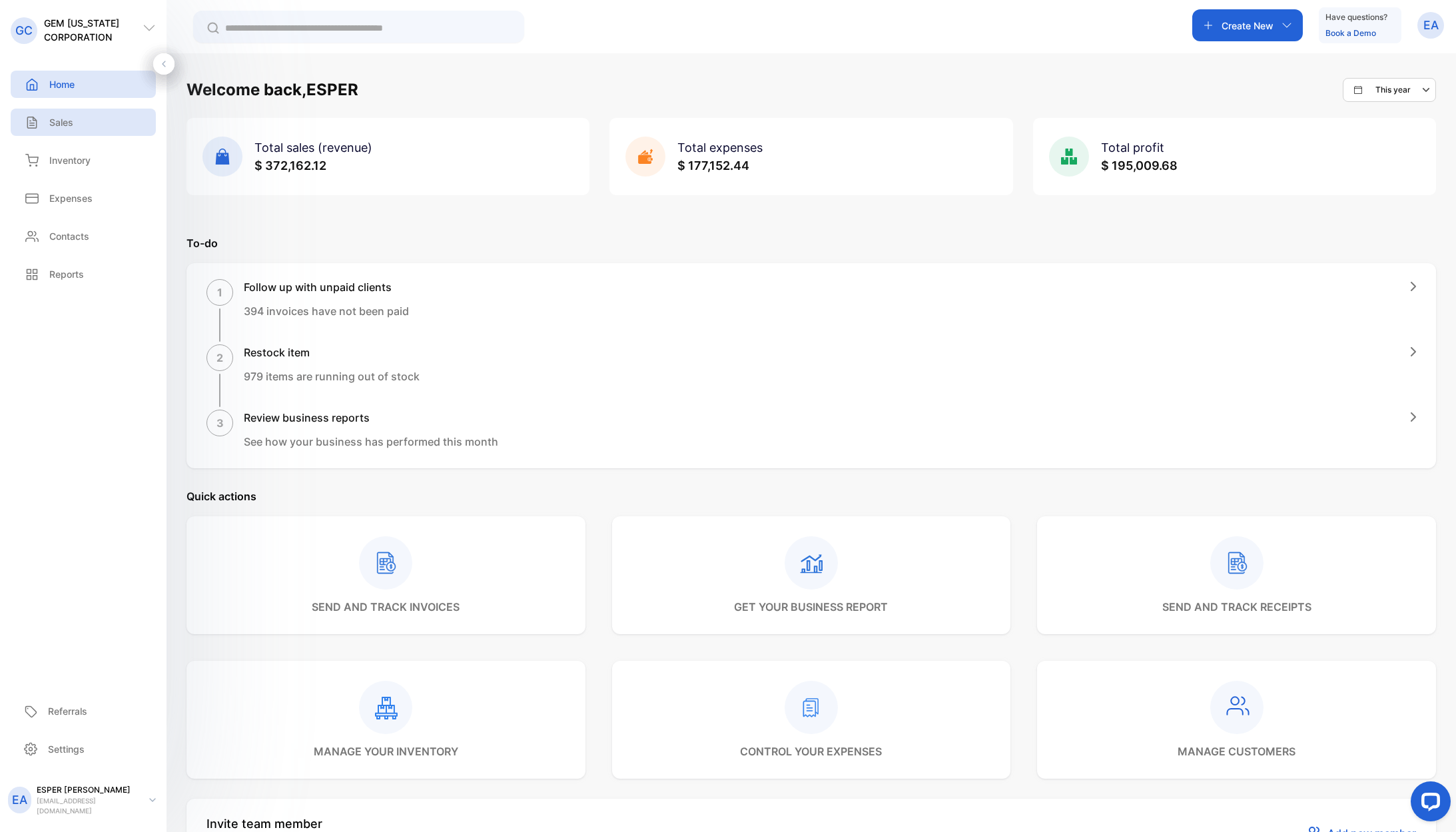
click at [52, 123] on p "Sales" at bounding box center [61, 122] width 24 height 14
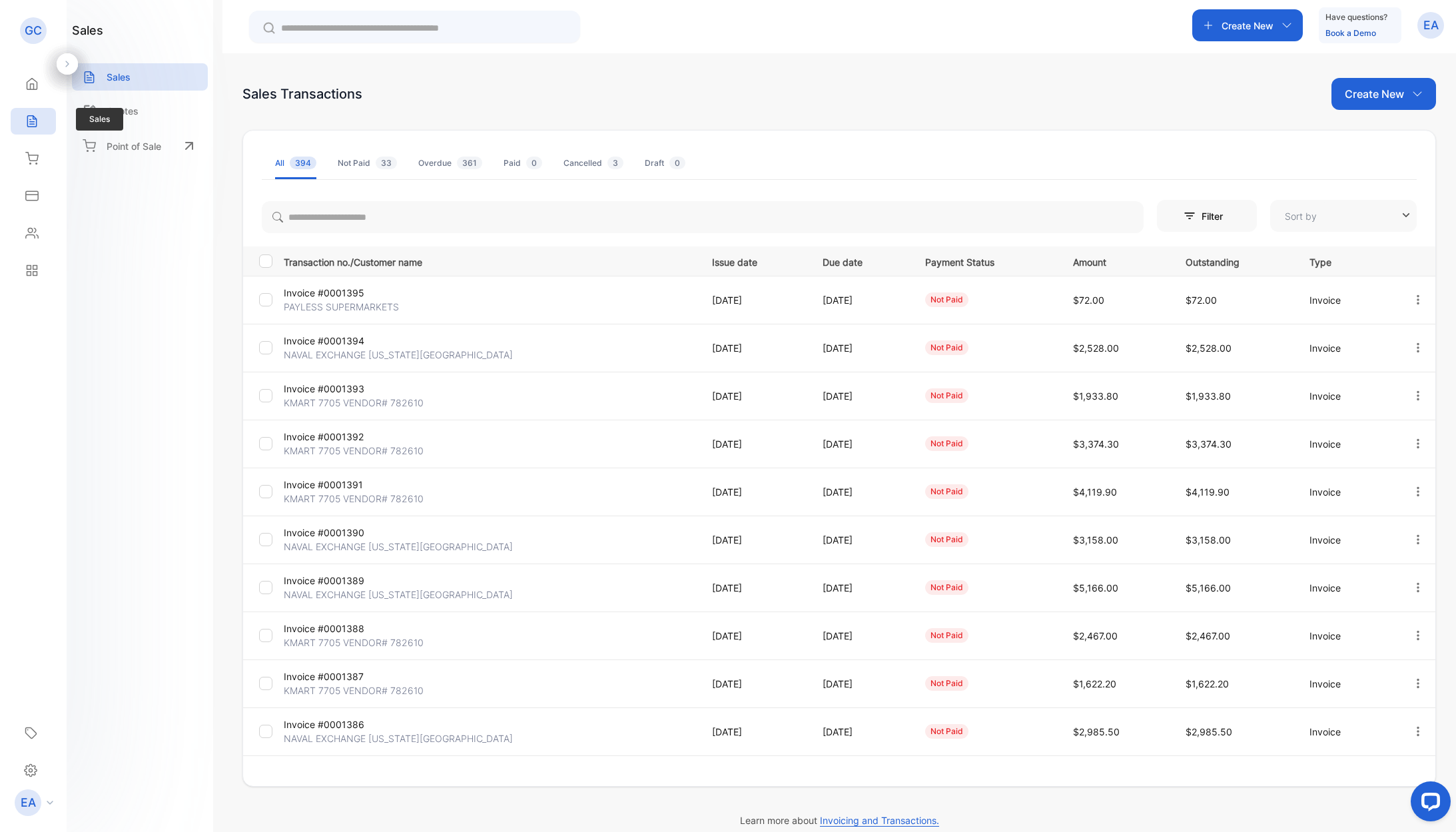
type input "**********"
click at [345, 394] on p "Invoice #0001393" at bounding box center [352, 389] width 137 height 14
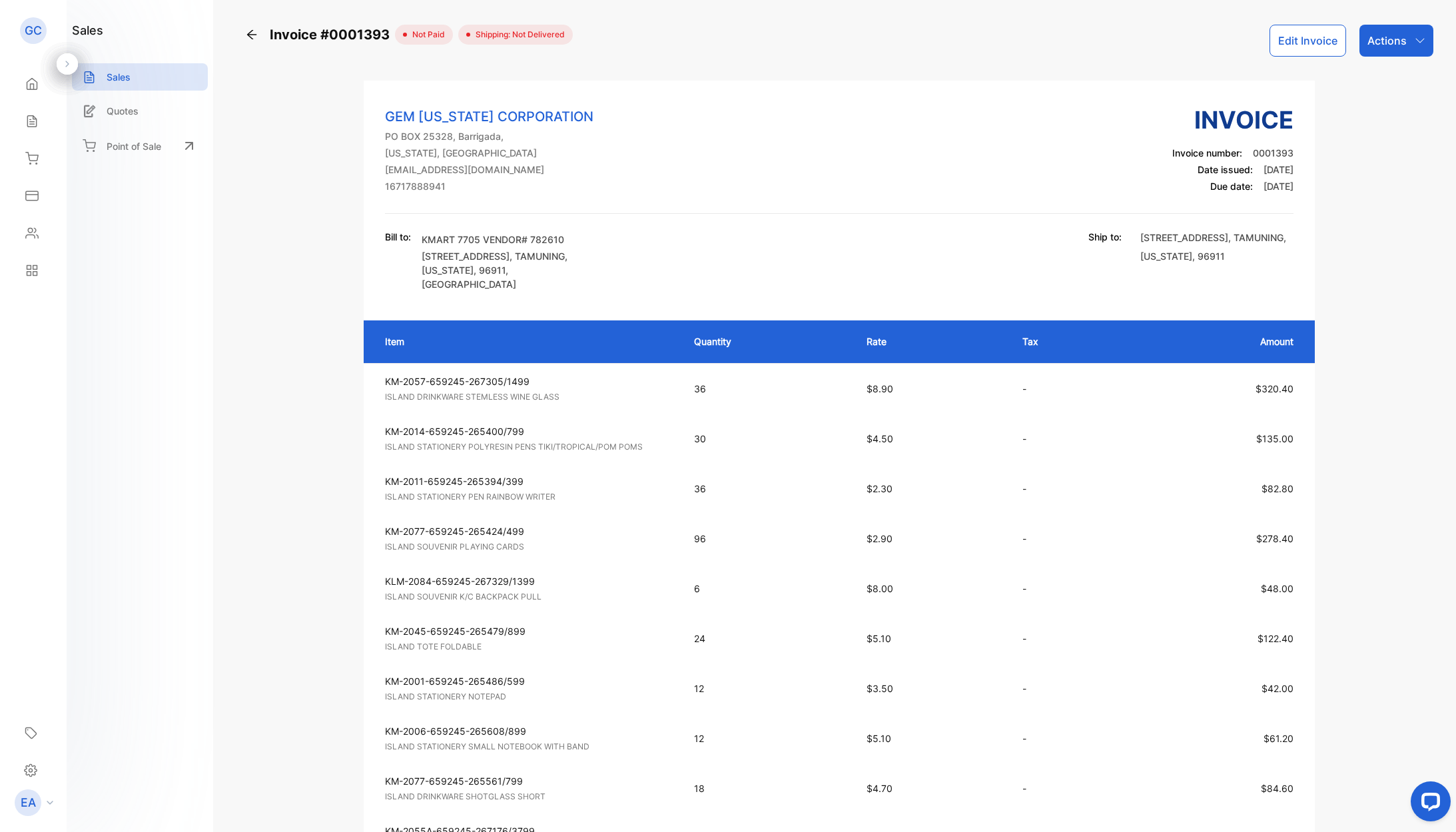
click at [1384, 51] on div "Actions" at bounding box center [1396, 41] width 74 height 32
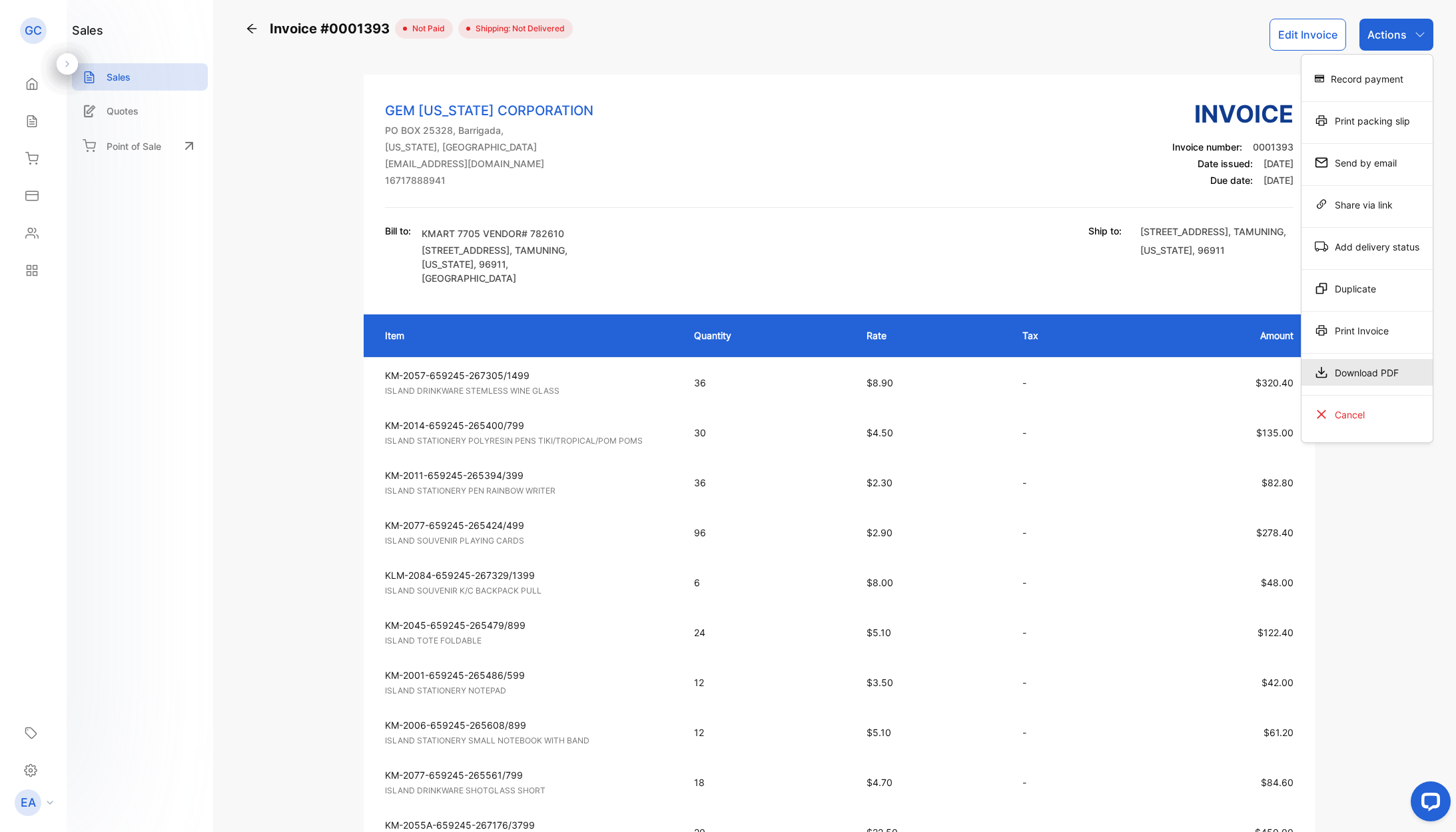
click at [1362, 369] on div "Download PDF" at bounding box center [1367, 372] width 131 height 27
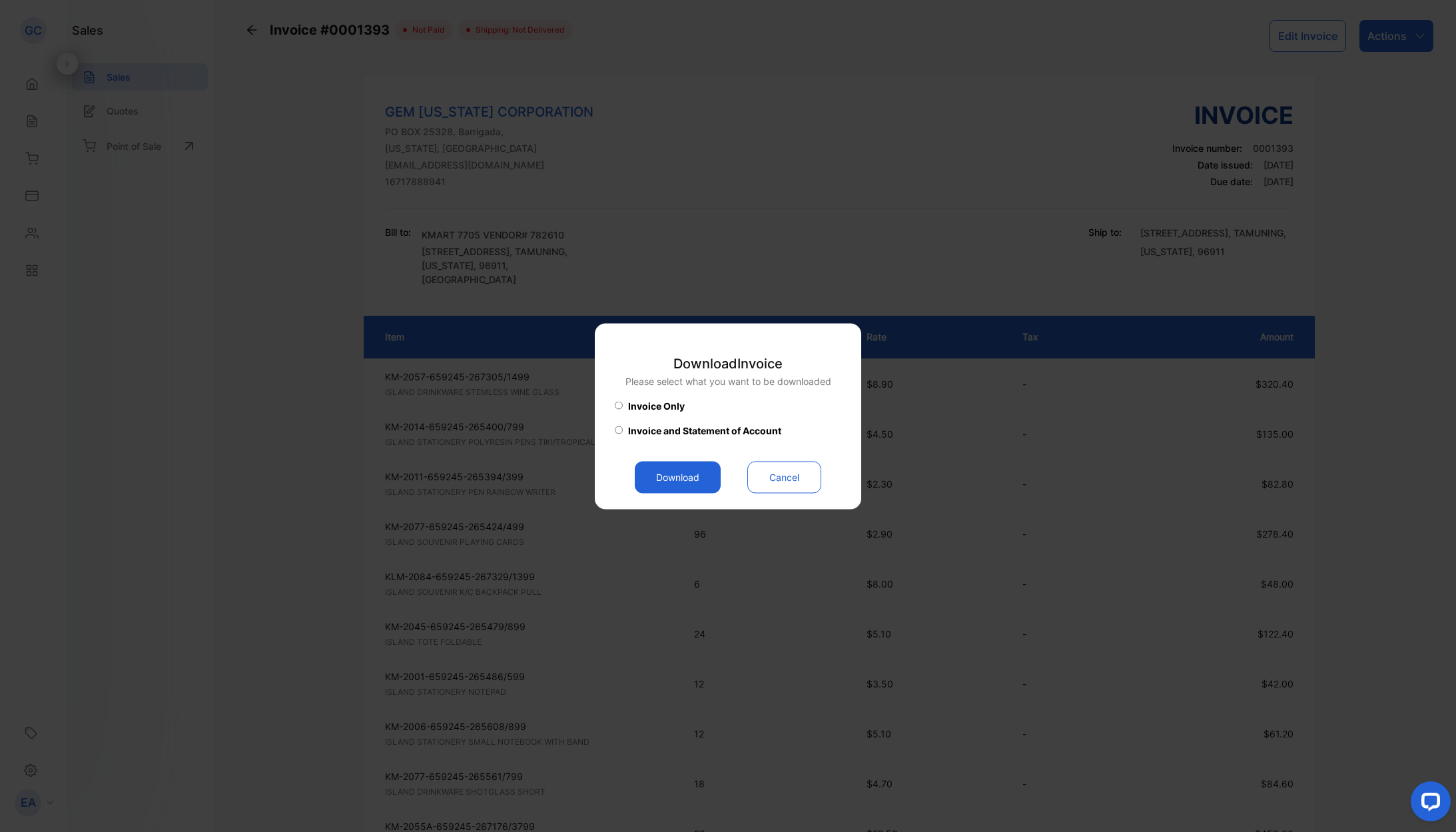
click at [690, 482] on button "Download" at bounding box center [677, 477] width 86 height 32
